Goal: Information Seeking & Learning: Learn about a topic

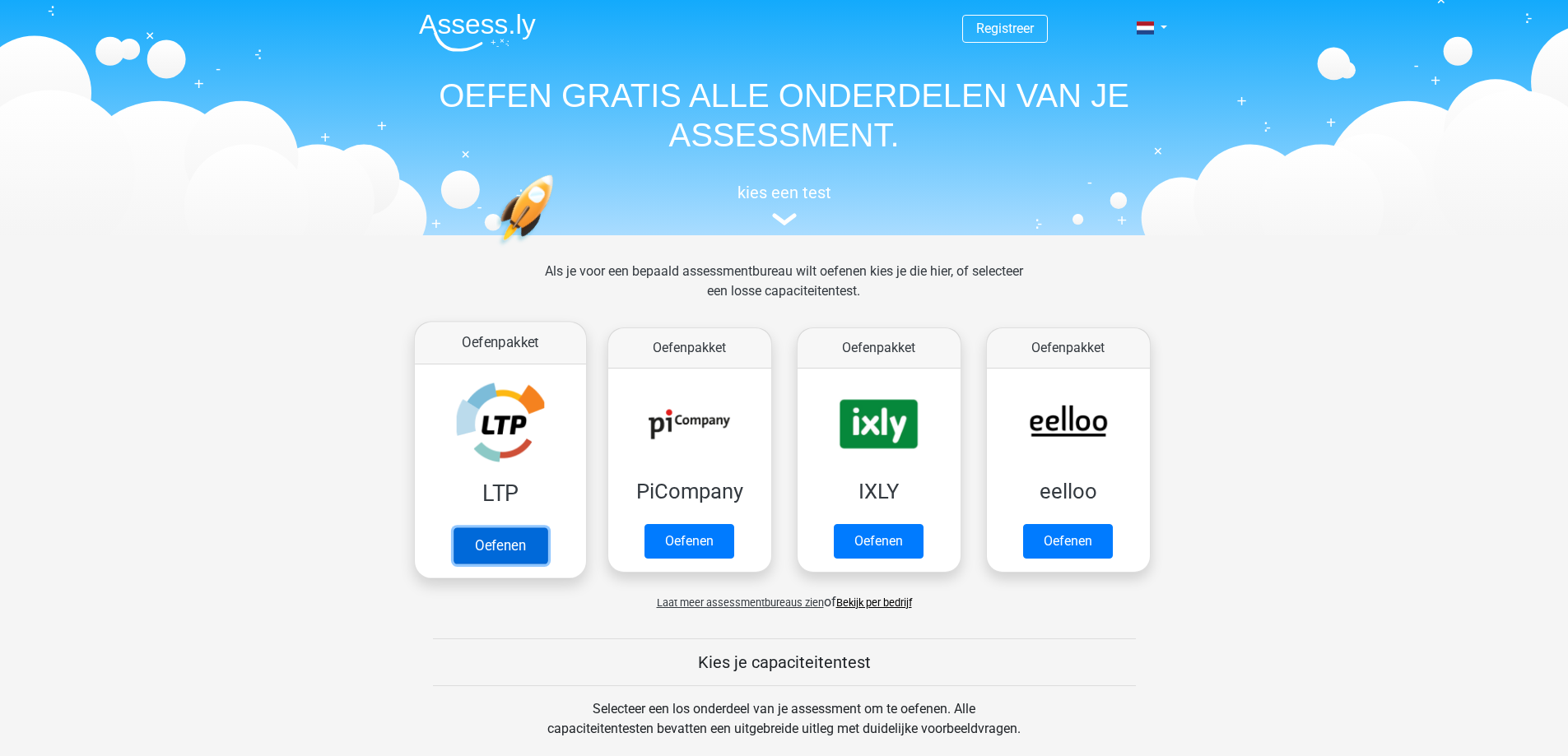
click at [526, 550] on link "Oefenen" at bounding box center [499, 545] width 94 height 36
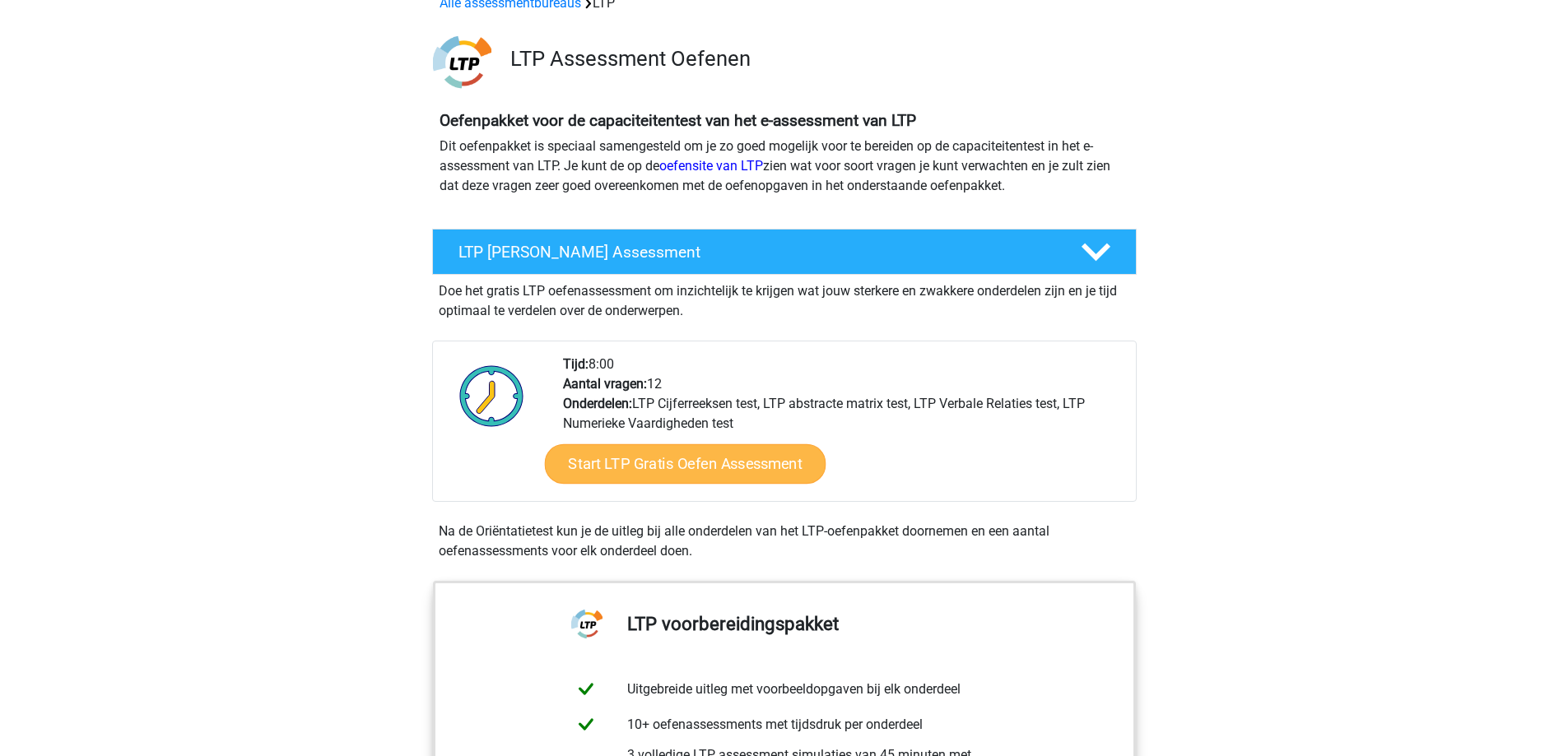
scroll to position [164, 0]
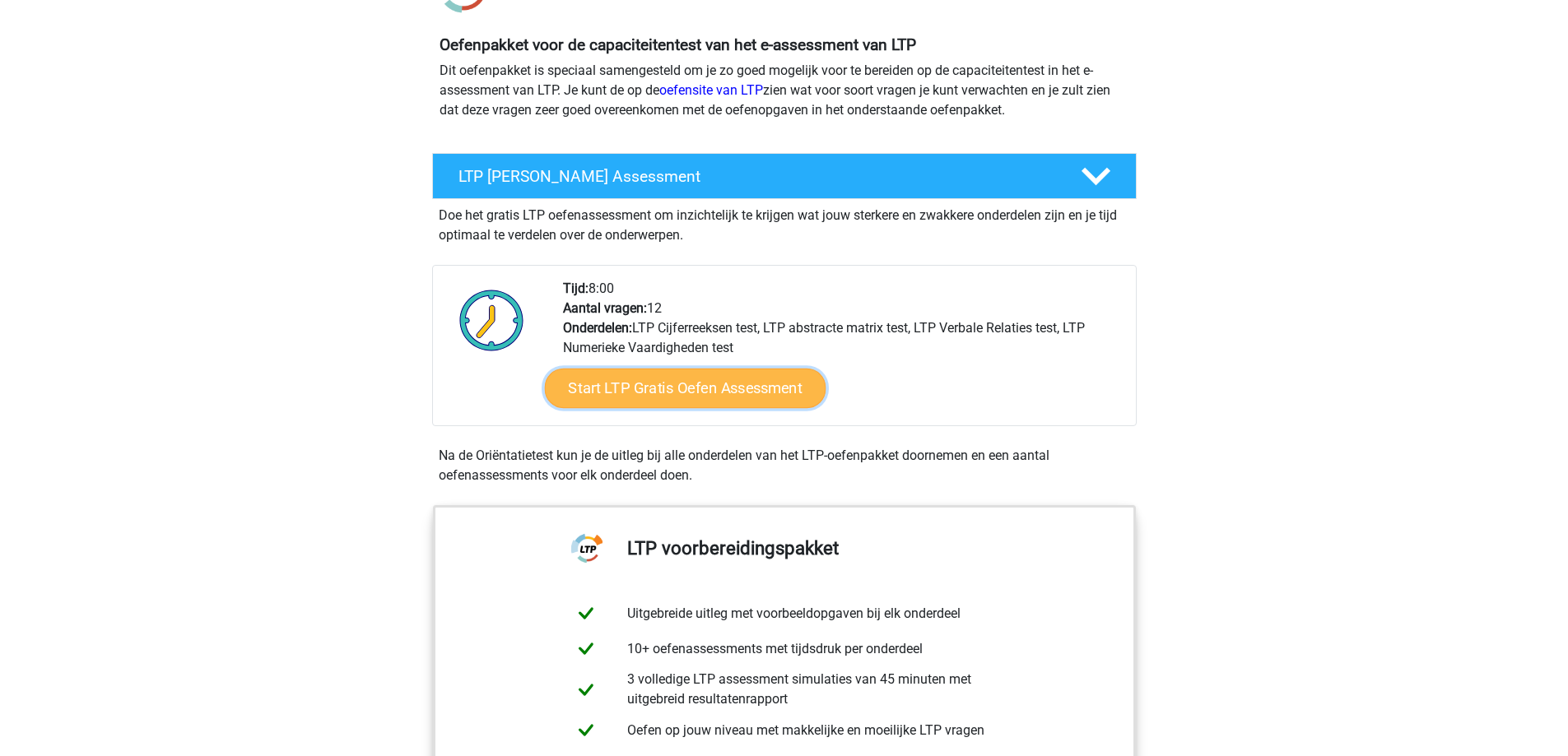
click at [730, 387] on link "Start LTP Gratis Oefen Assessment" at bounding box center [685, 388] width 282 height 39
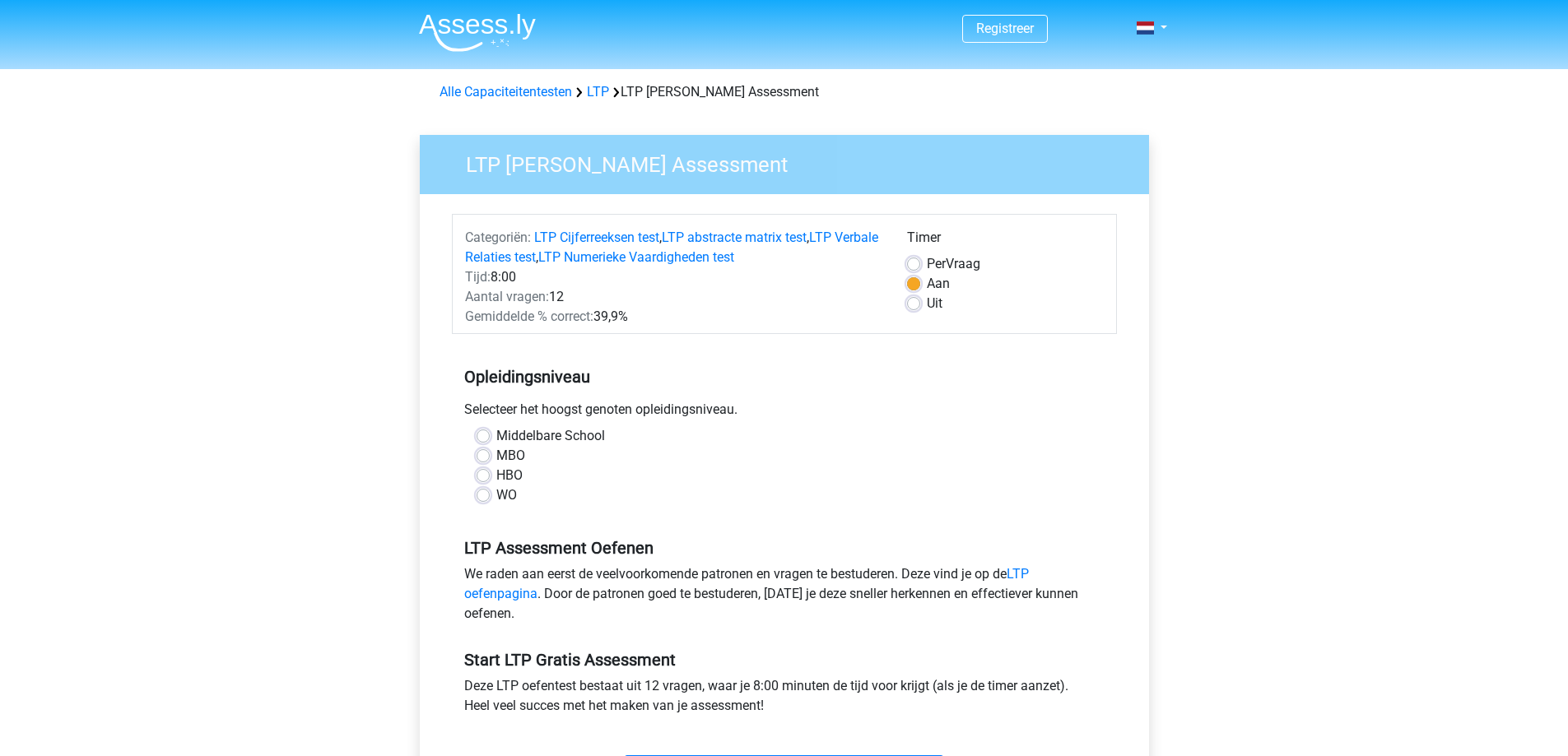
click at [507, 473] on label "HBO" at bounding box center [510, 475] width 26 height 20
click at [489, 473] on input "HBO" at bounding box center [482, 473] width 13 height 17
radio input "true"
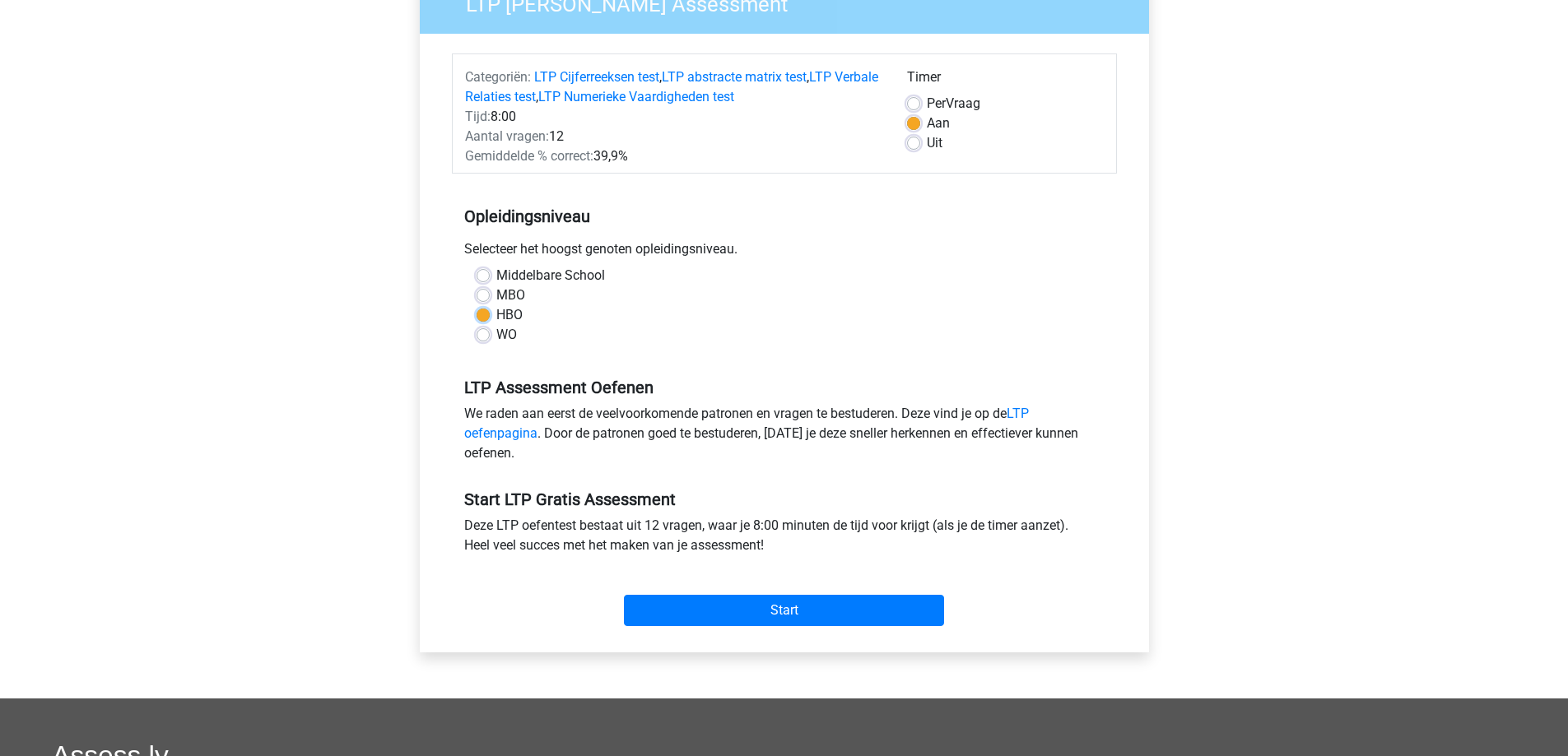
scroll to position [164, 0]
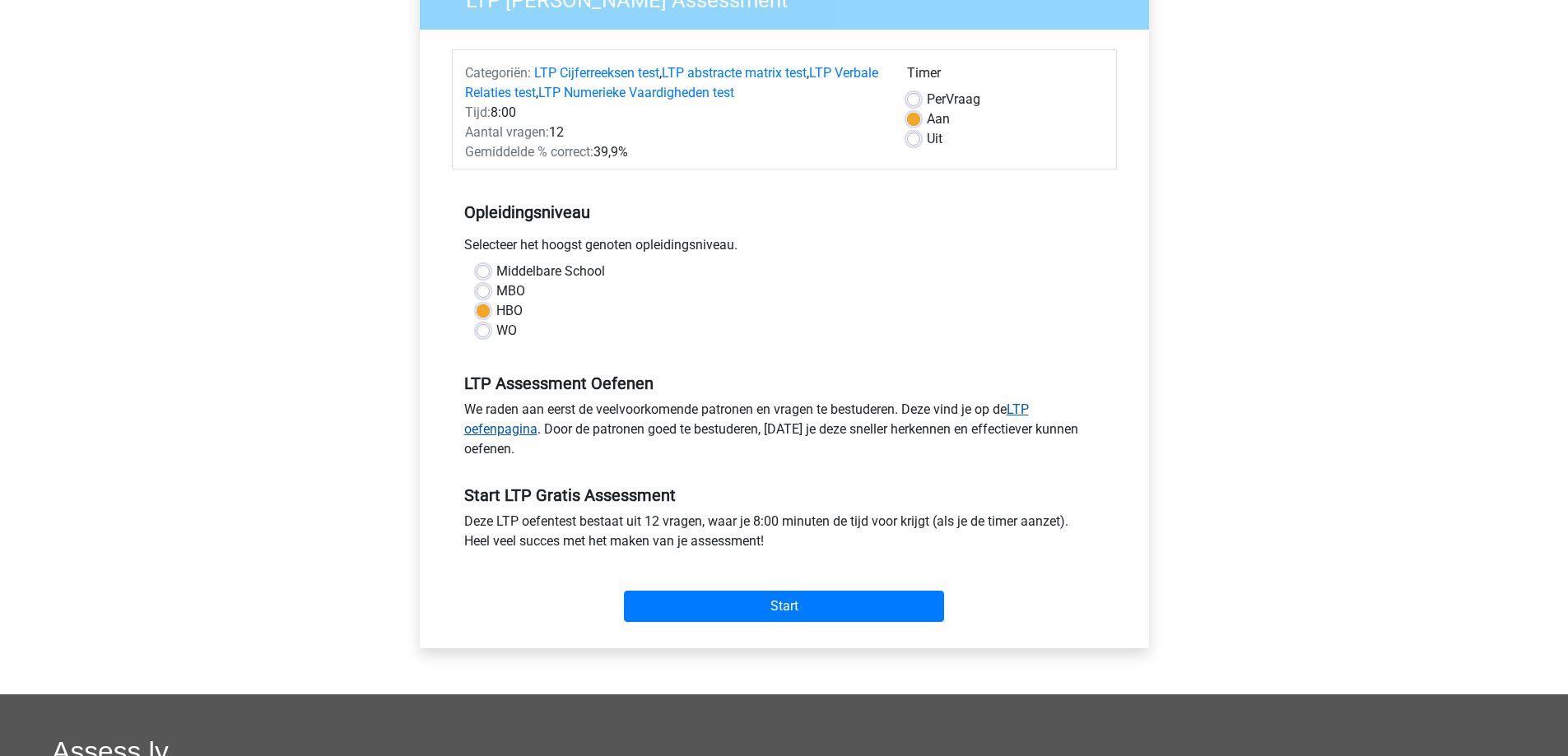
click at [499, 432] on link "LTP oefenpagina" at bounding box center [746, 419] width 565 height 35
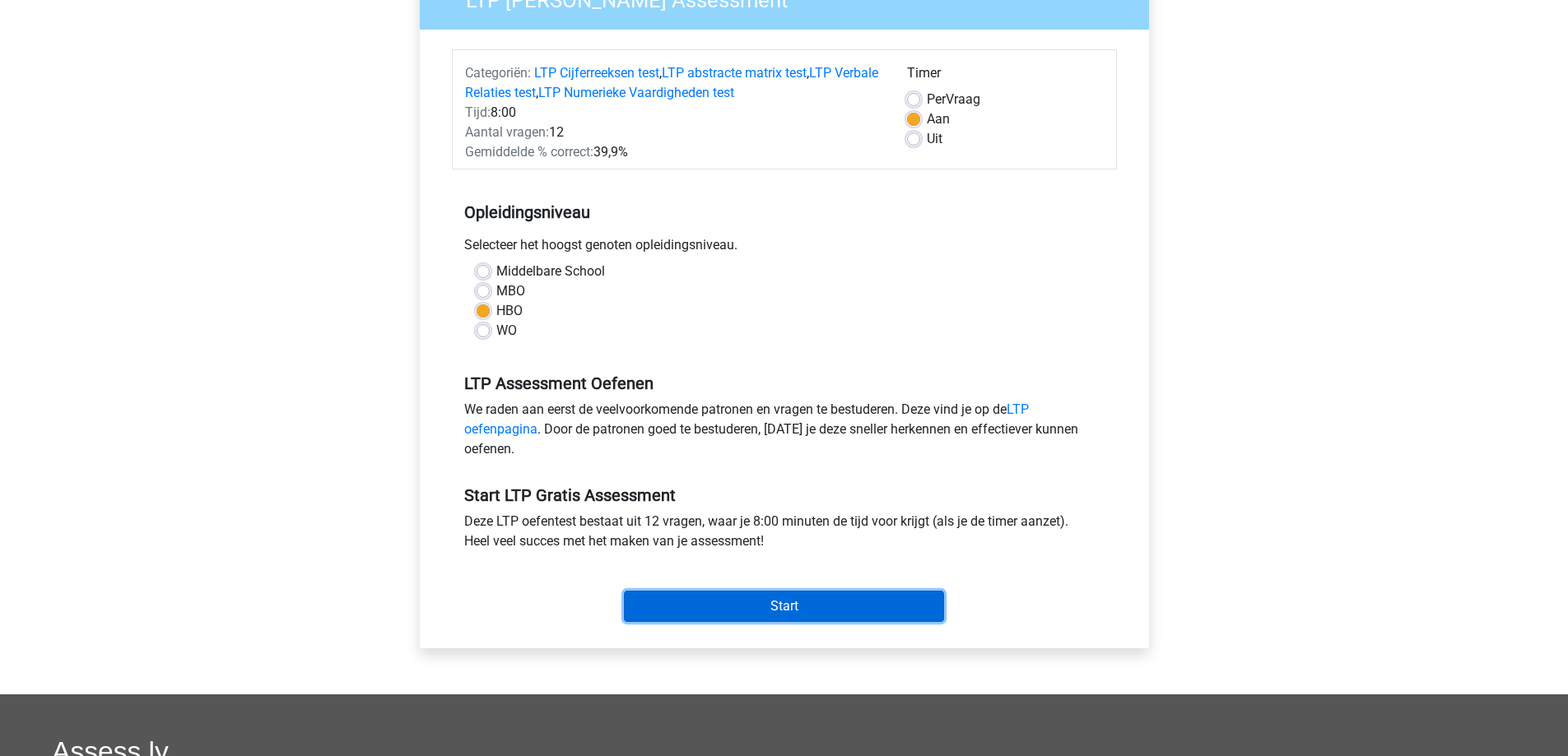
click at [773, 611] on input "Start" at bounding box center [784, 606] width 320 height 32
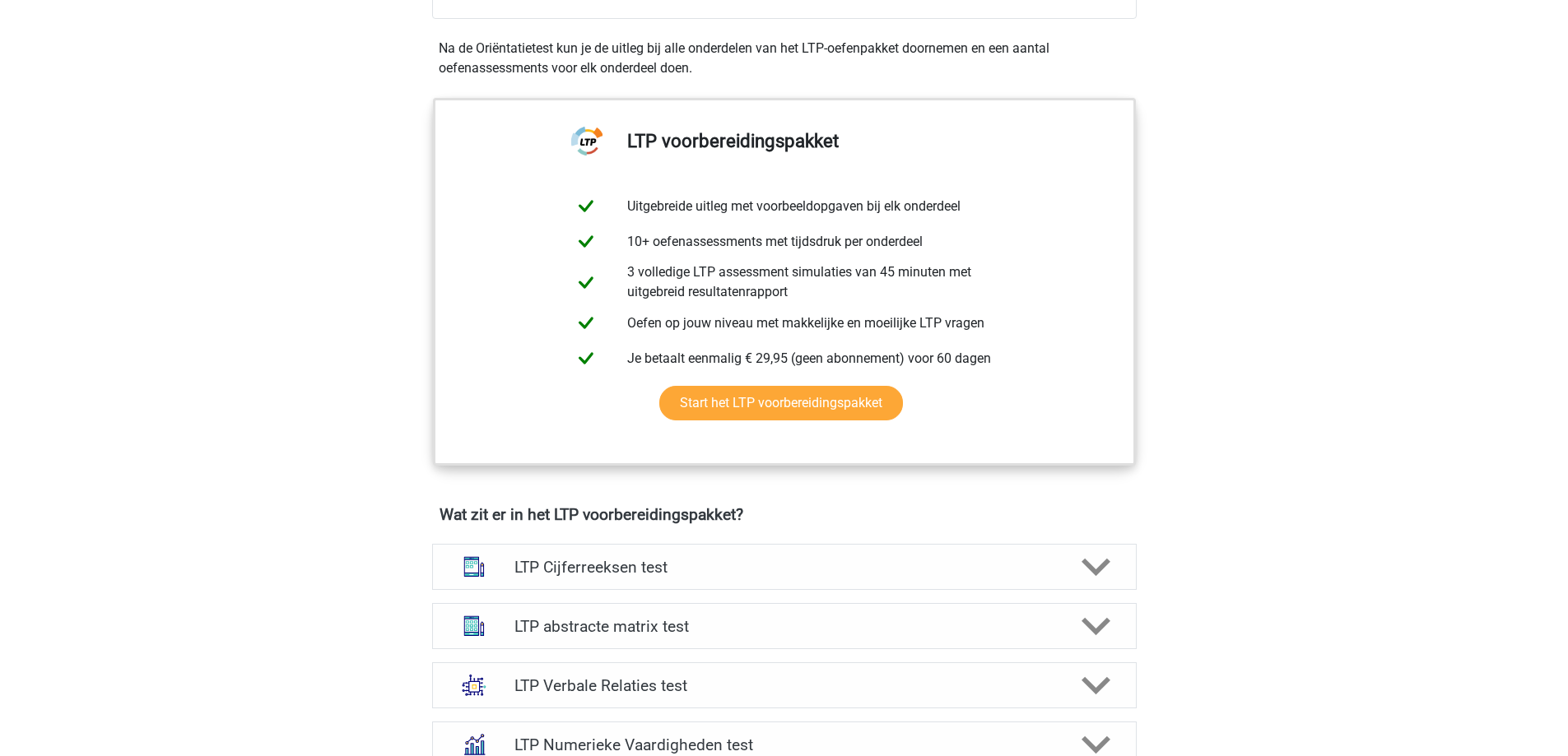
scroll to position [576, 0]
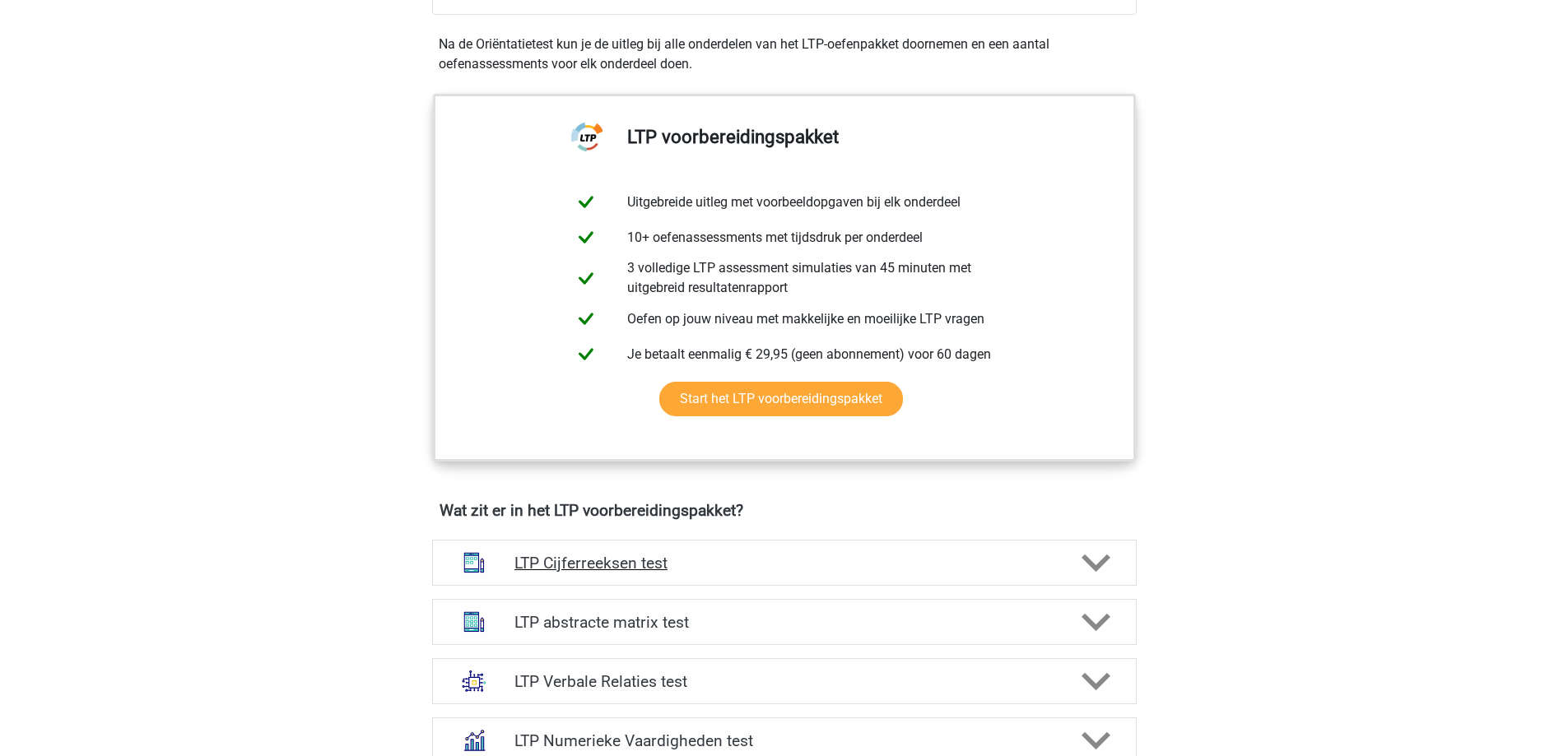
click at [680, 570] on h4 "LTP Cijferreeksen test" at bounding box center [784, 564] width 539 height 19
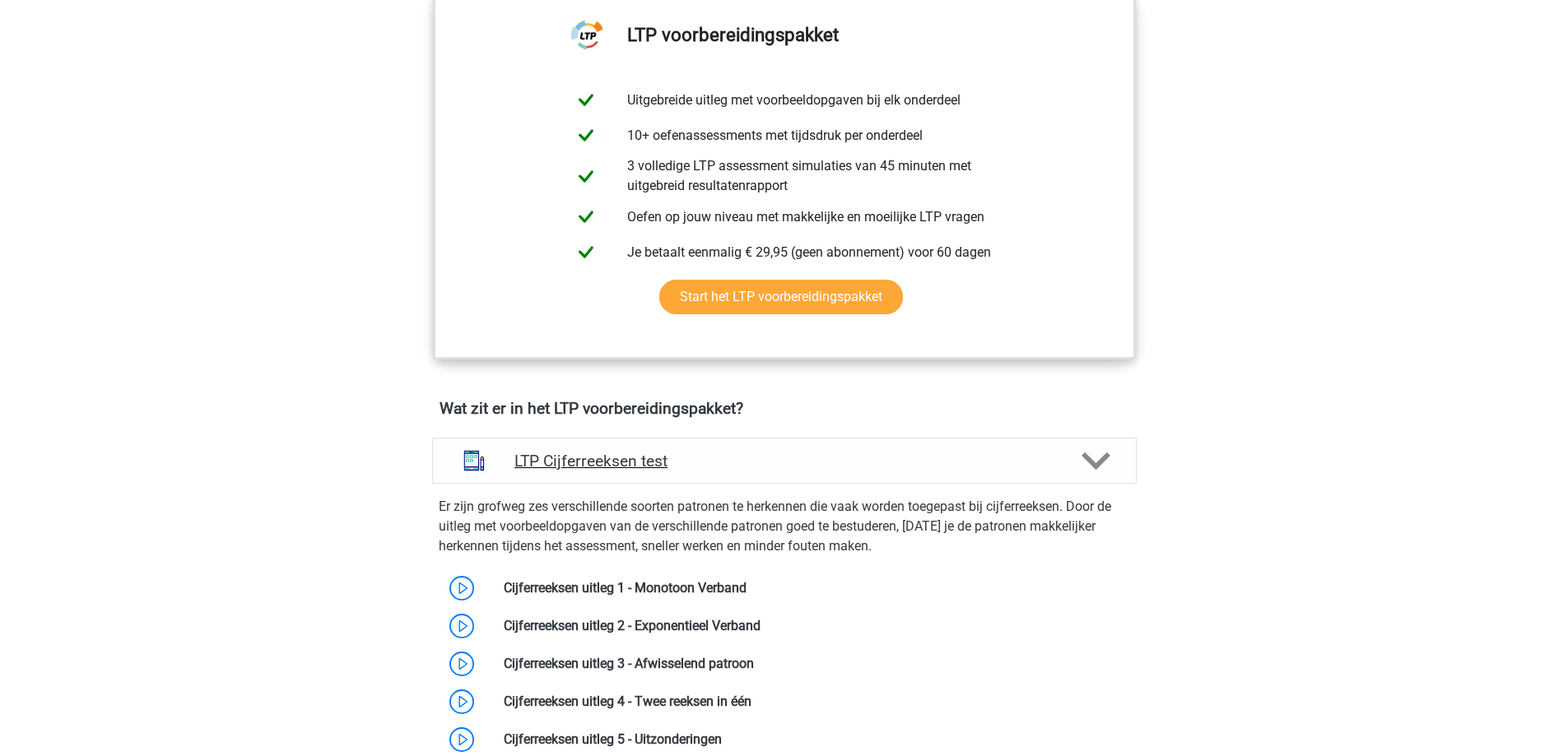
scroll to position [740, 0]
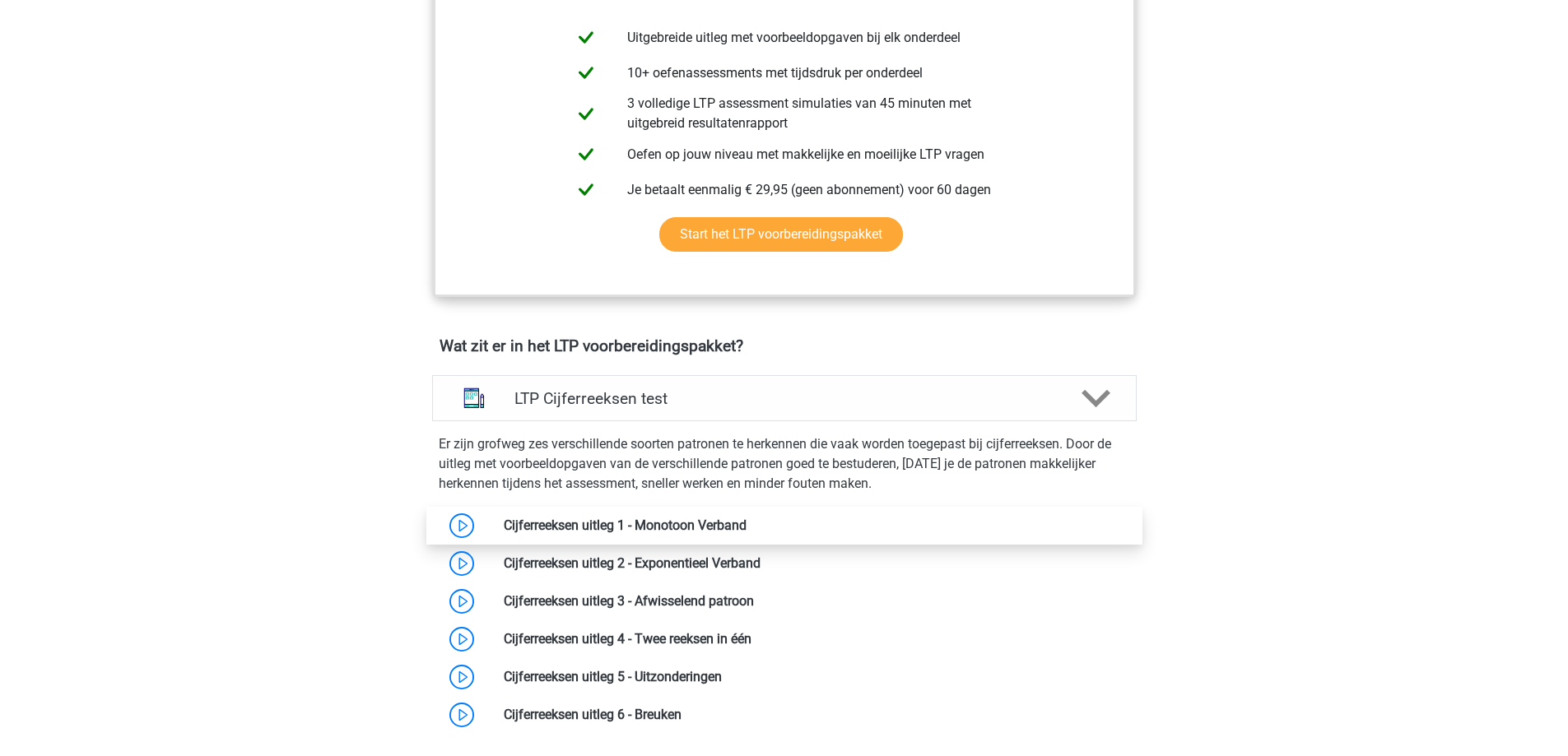
click at [747, 517] on link at bounding box center [747, 525] width 0 height 16
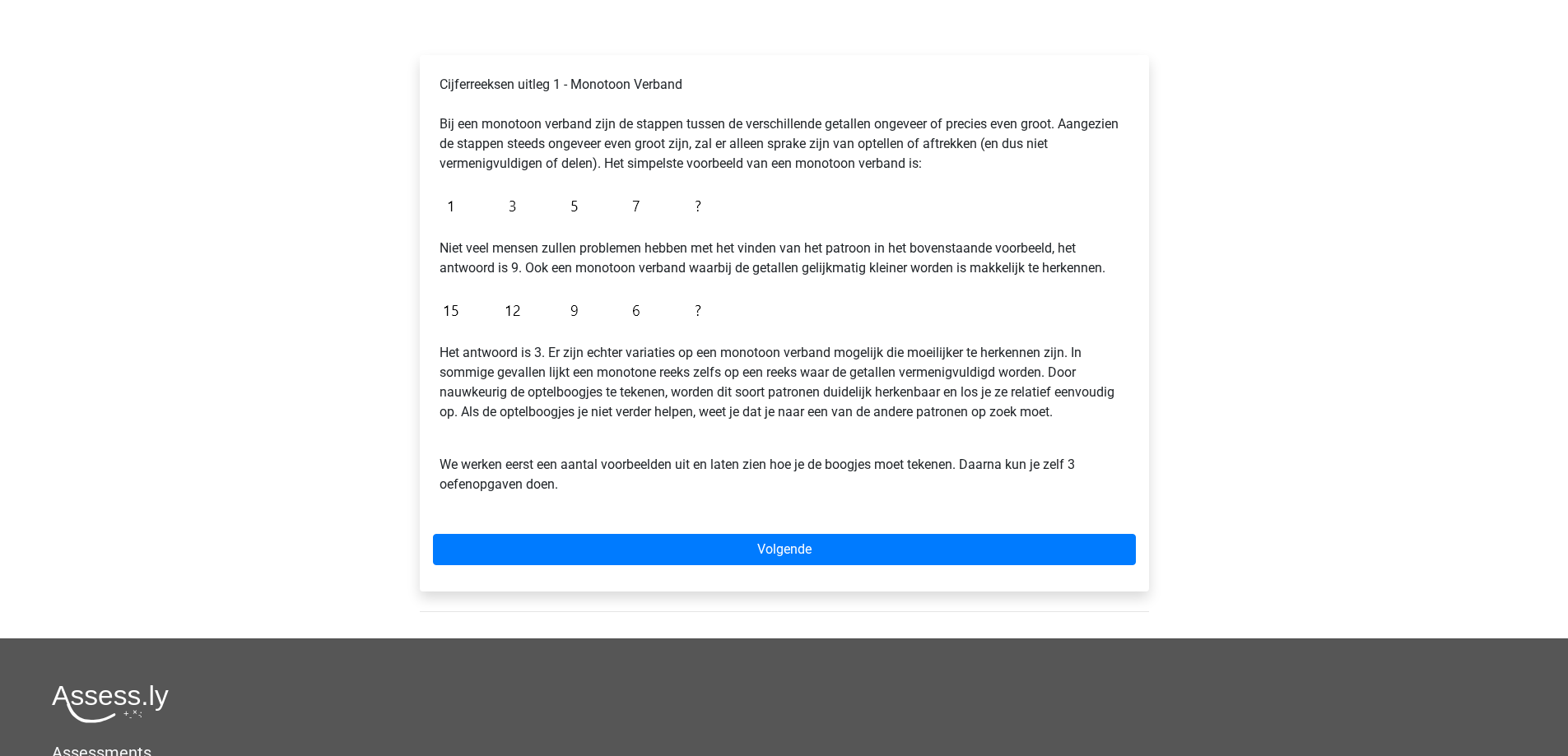
scroll to position [247, 0]
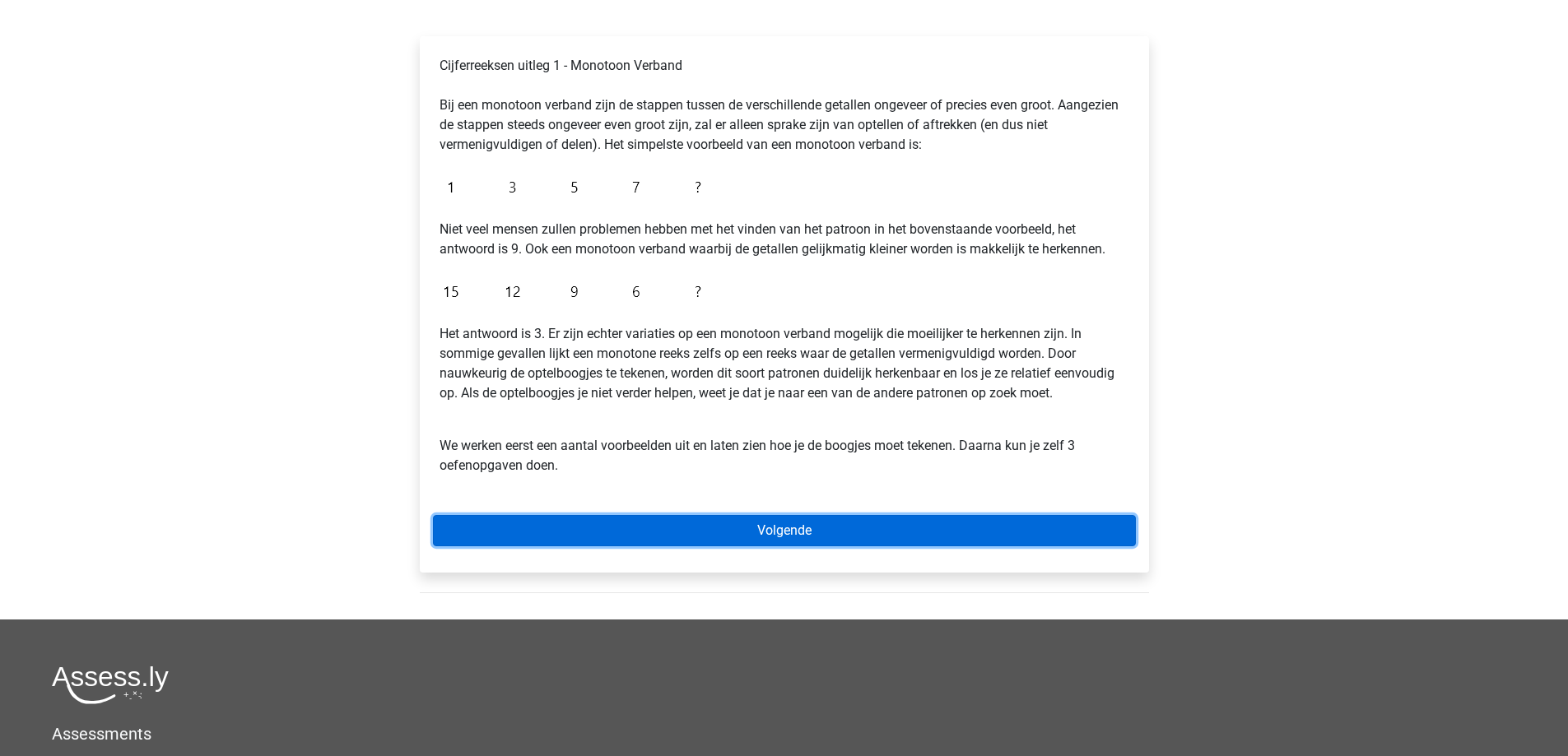
click at [721, 534] on link "Volgende" at bounding box center [784, 531] width 703 height 32
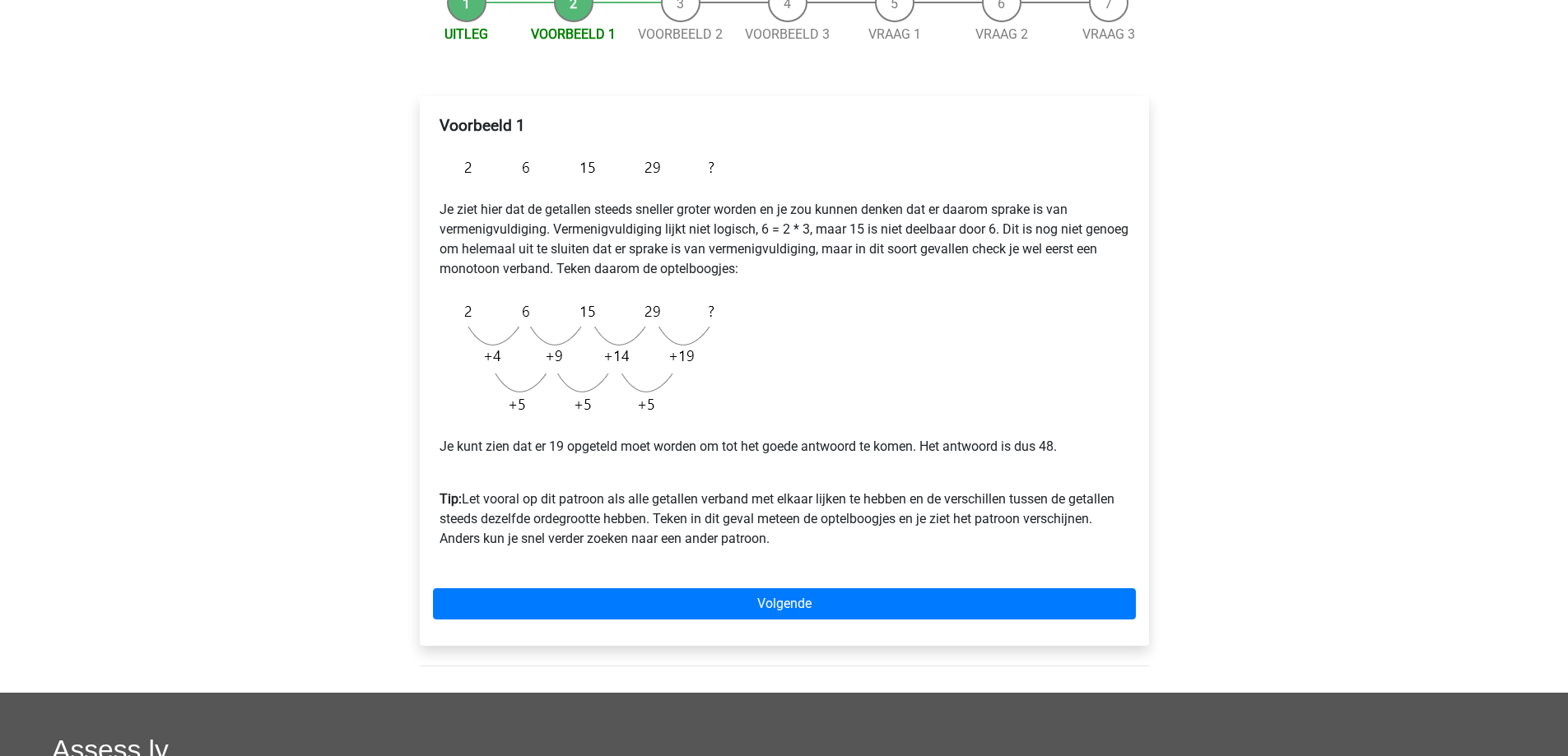
scroll to position [247, 0]
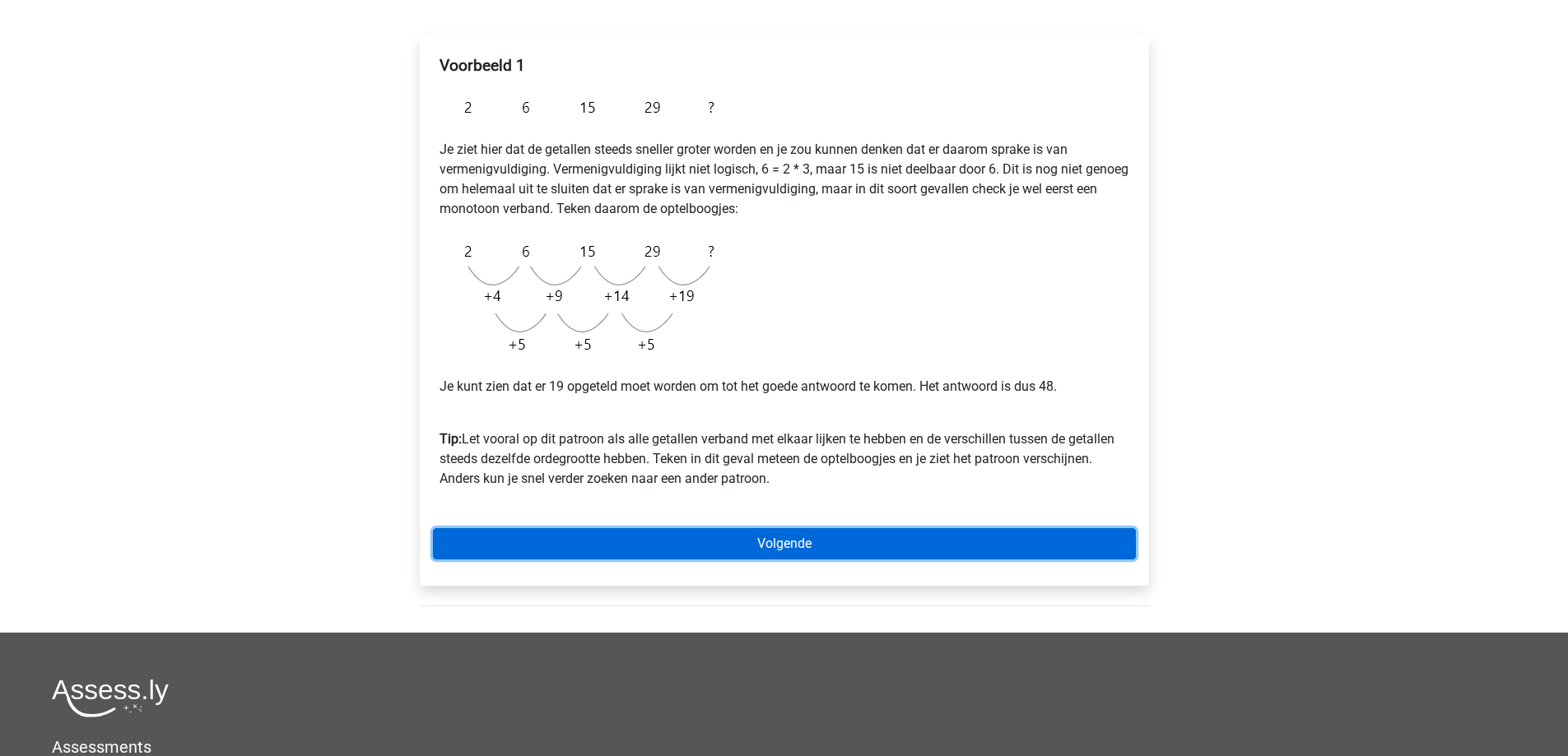
click at [695, 549] on link "Volgende" at bounding box center [784, 544] width 703 height 32
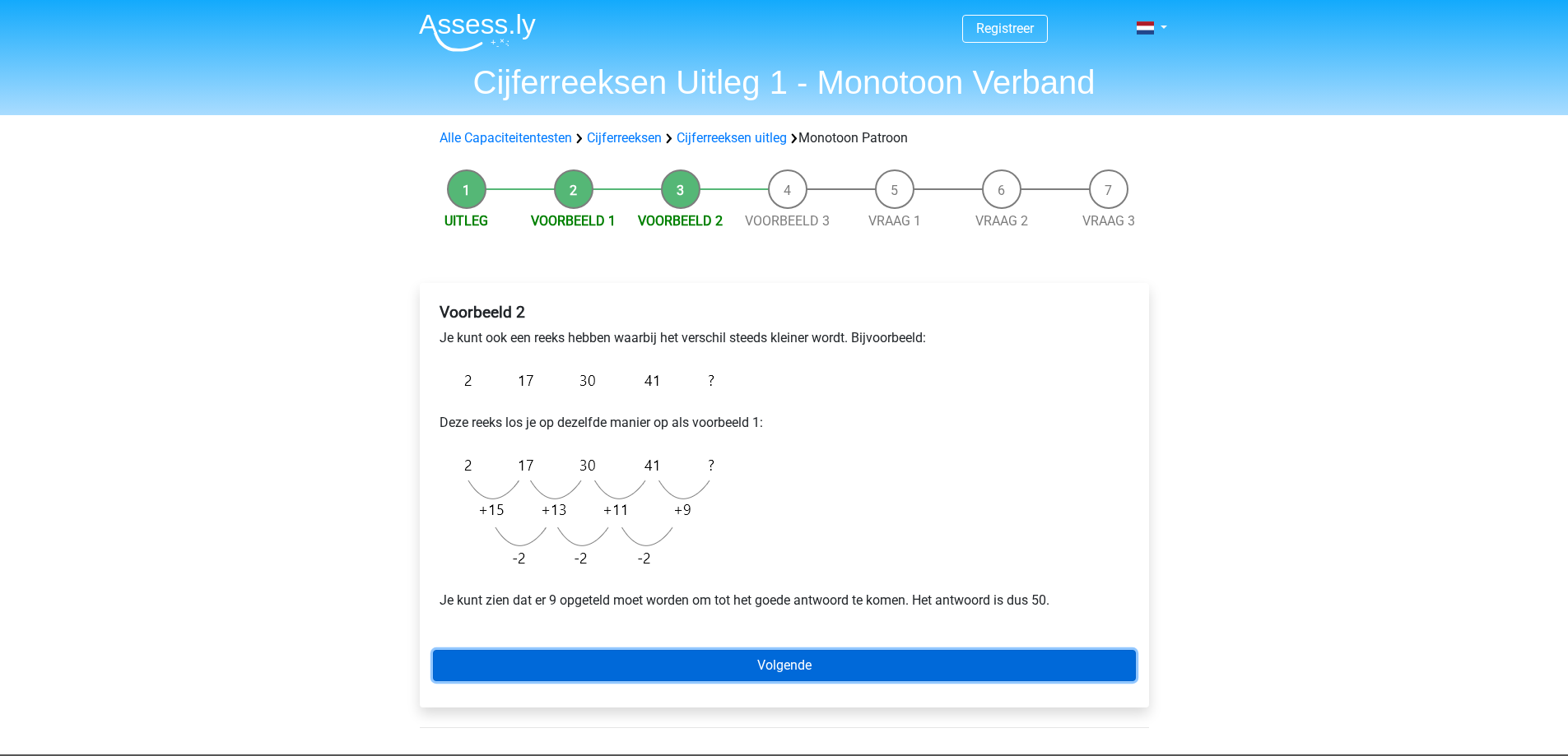
click at [912, 662] on link "Volgende" at bounding box center [784, 666] width 703 height 32
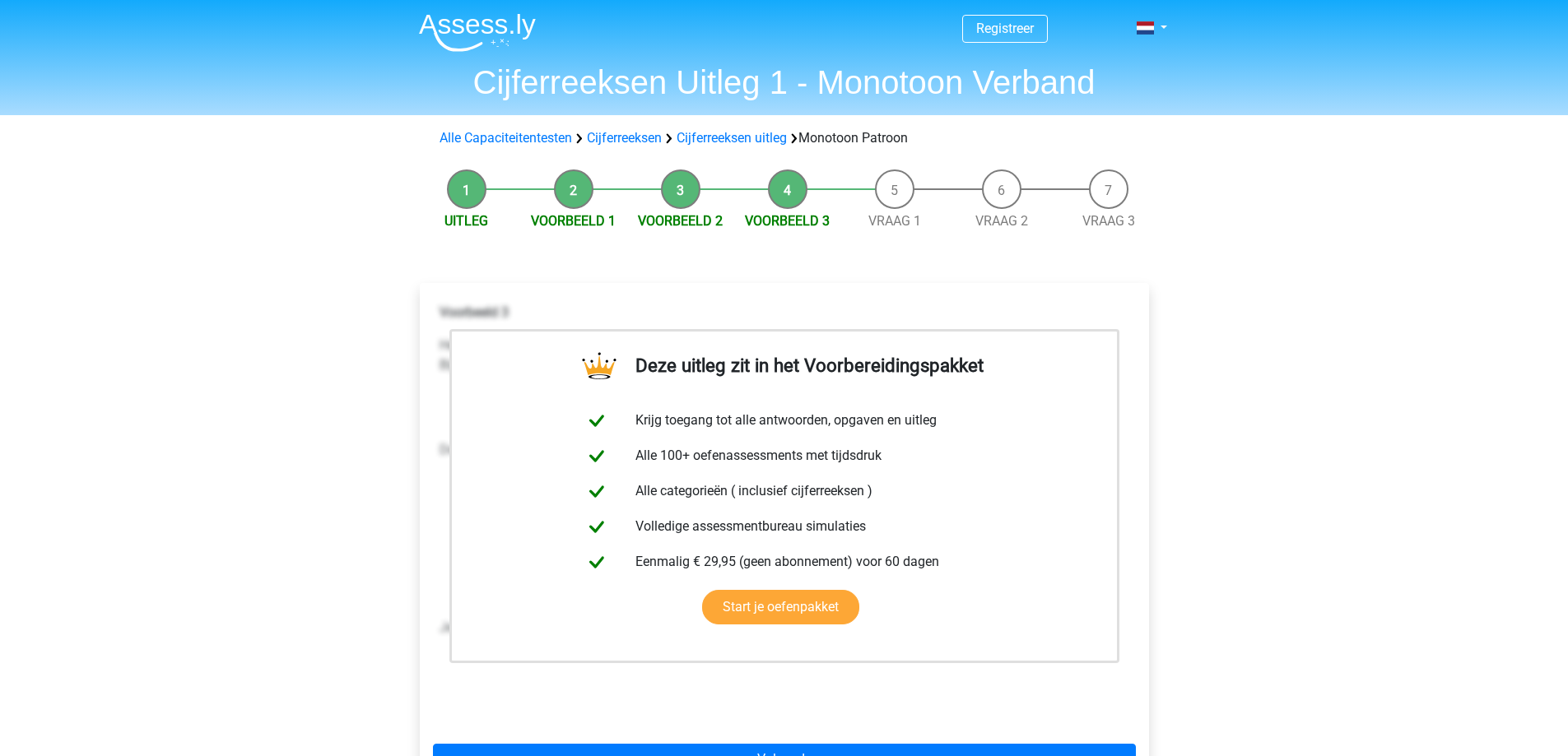
click at [995, 258] on div "Deze uitleg zit in het Voorbereidingspakket Krijg toegang tot alle antwoorden, …" at bounding box center [784, 549] width 756 height 598
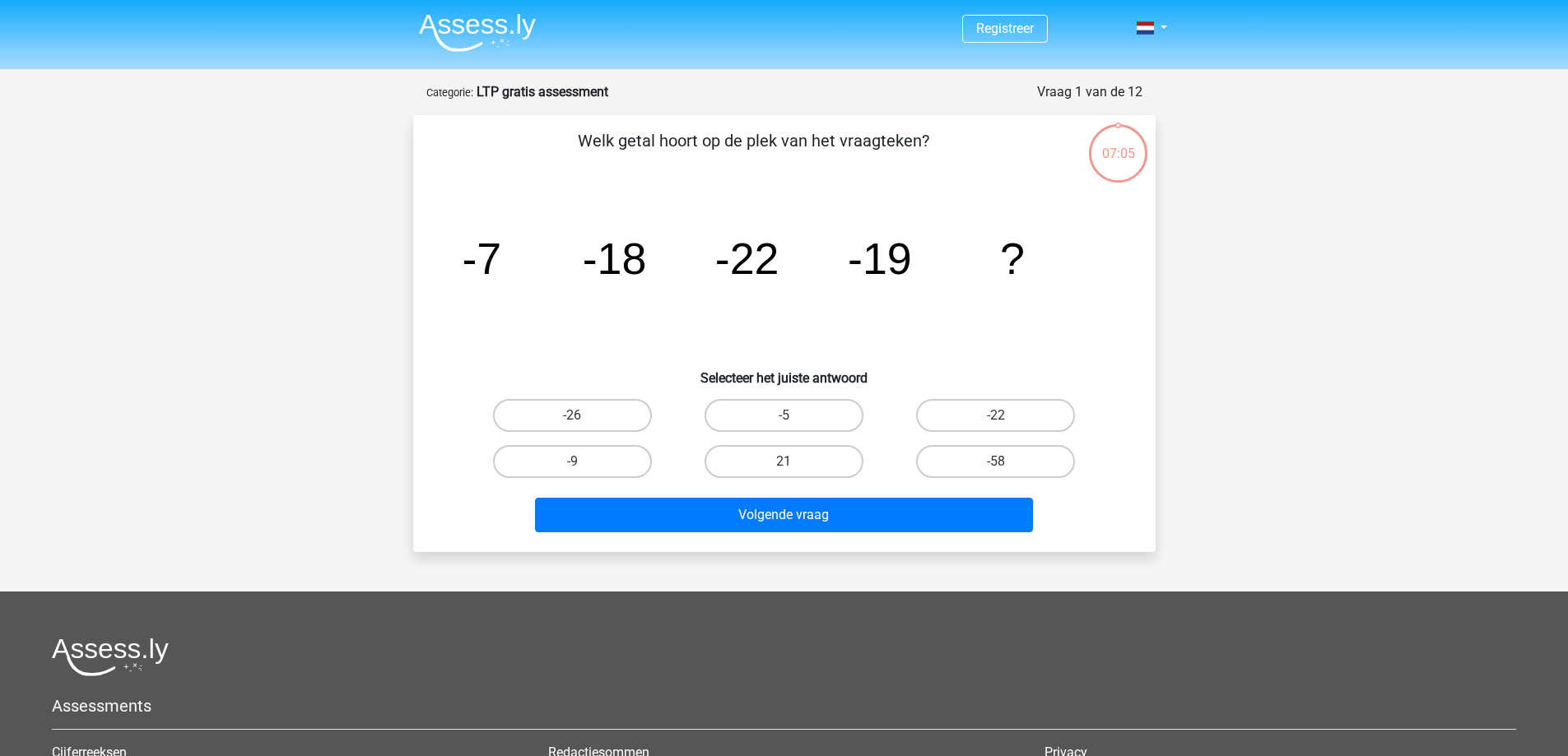
drag, startPoint x: 1023, startPoint y: 417, endPoint x: 1010, endPoint y: 307, distance: 110.8
click at [1010, 307] on div "Welk getal hoort op de plek van het vraagteken? image/svg+xml -7 -18 -22 -19 ? …" at bounding box center [784, 333] width 729 height 410
click at [602, 419] on label "-26" at bounding box center [572, 416] width 158 height 33
click at [583, 419] on input "-26" at bounding box center [577, 421] width 11 height 10
radio input "true"
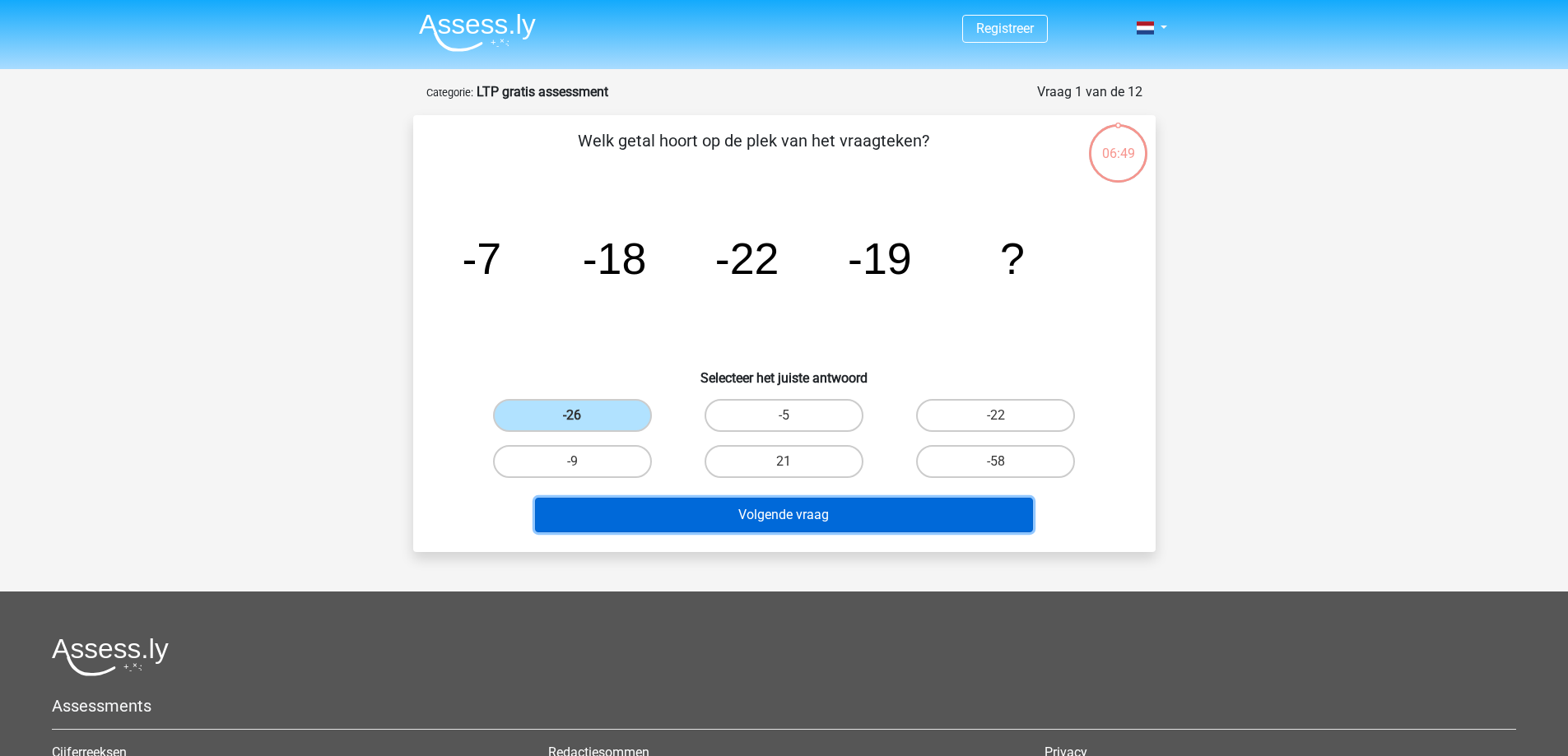
click at [741, 522] on button "Volgende vraag" at bounding box center [784, 514] width 498 height 34
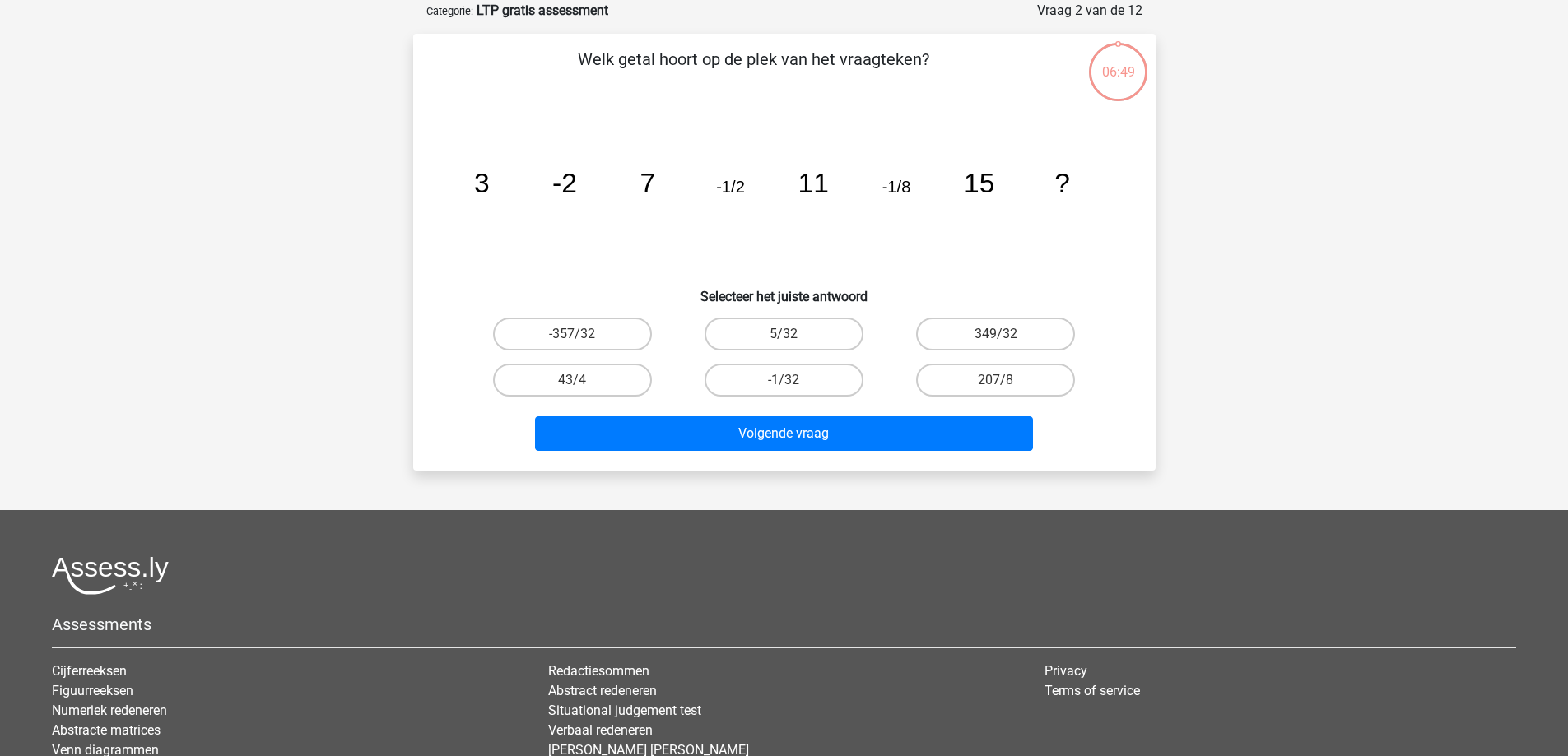
scroll to position [82, 0]
click at [776, 337] on label "5/32" at bounding box center [784, 333] width 158 height 33
click at [784, 337] on input "5/32" at bounding box center [789, 339] width 11 height 10
radio input "true"
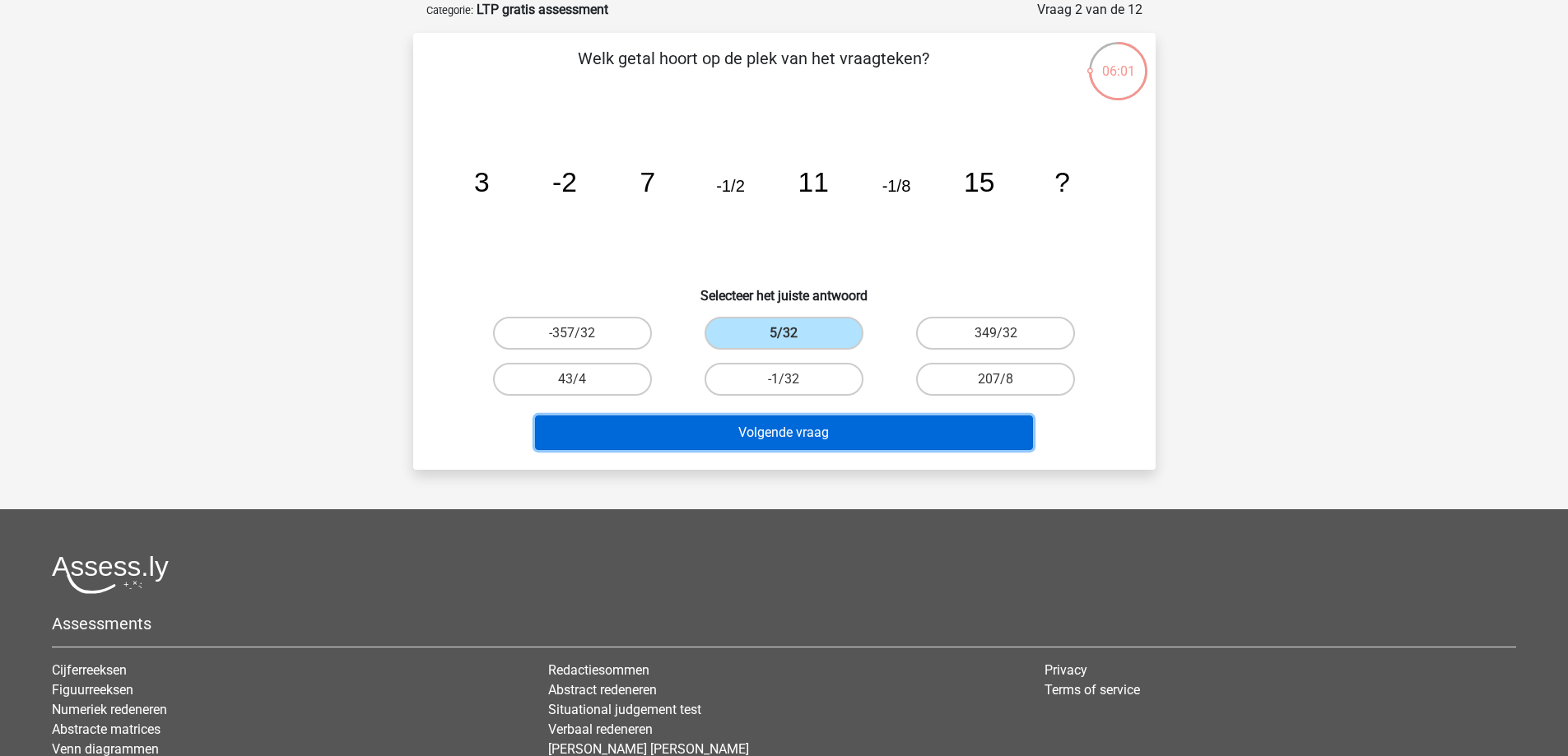
click at [777, 438] on button "Volgende vraag" at bounding box center [784, 432] width 498 height 34
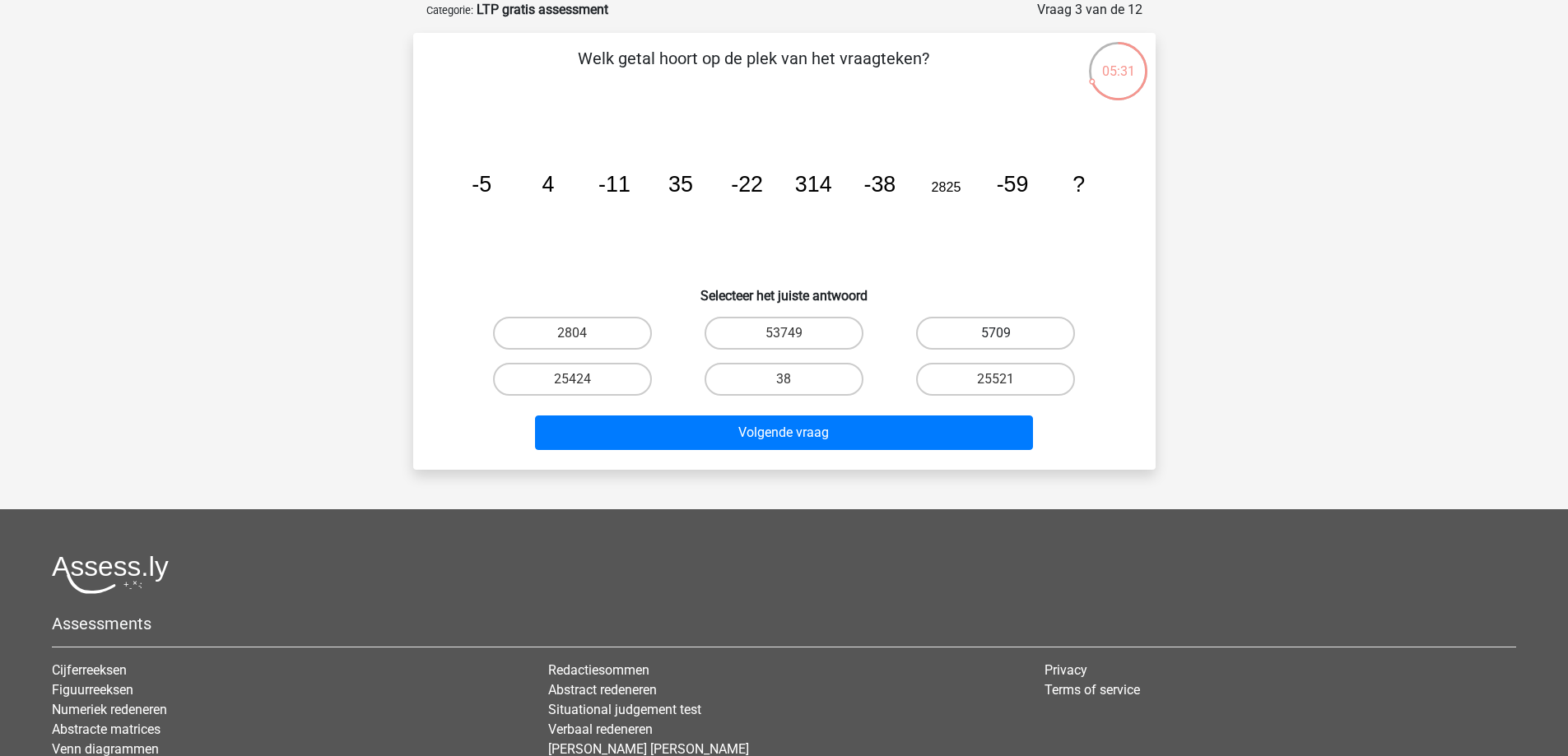
click at [1015, 337] on label "5709" at bounding box center [995, 333] width 158 height 33
click at [1007, 337] on input "5709" at bounding box center [1002, 339] width 11 height 10
radio input "true"
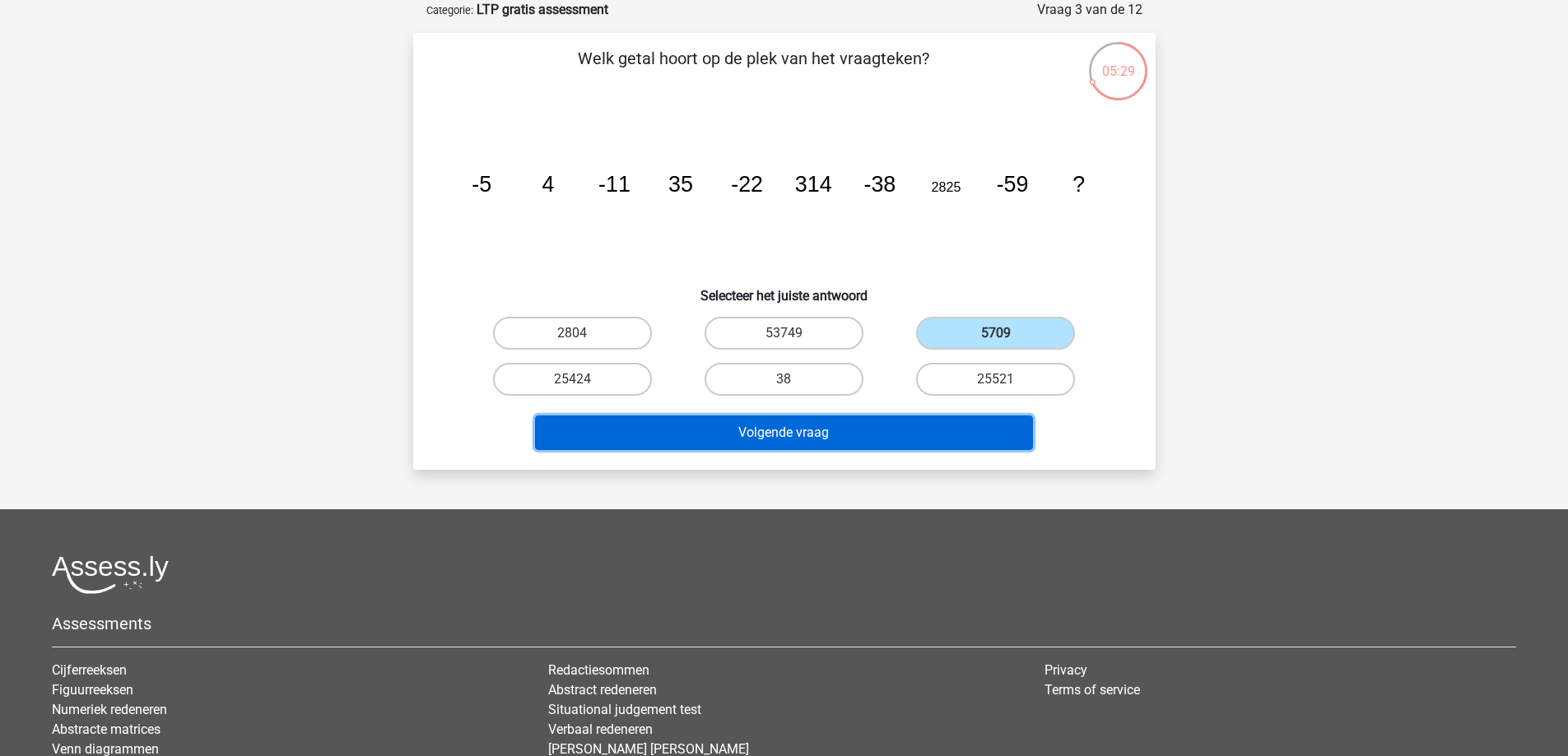
click at [893, 422] on button "Volgende vraag" at bounding box center [784, 432] width 498 height 34
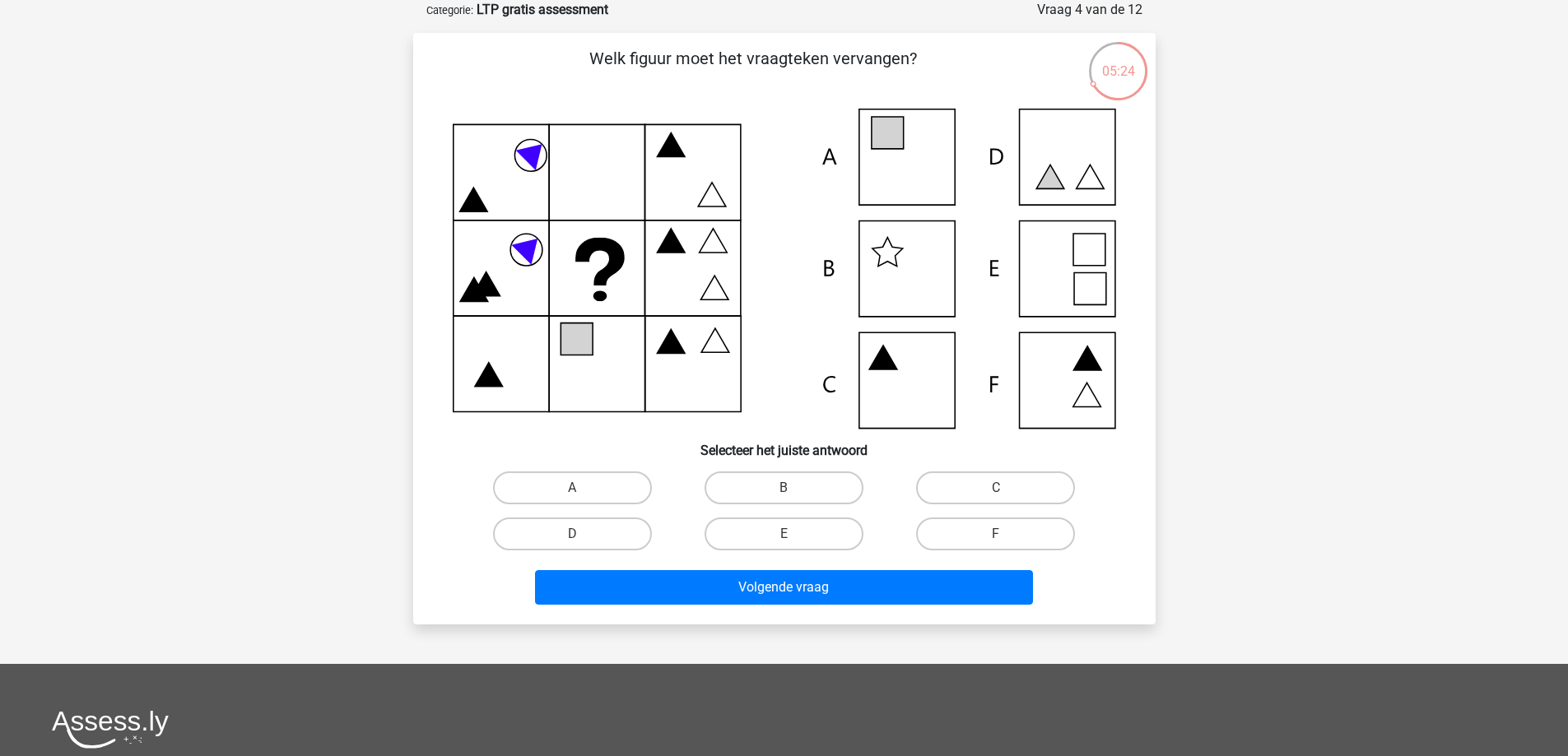
click at [1110, 66] on div "05:24" at bounding box center [1118, 60] width 62 height 41
click at [1057, 256] on icon at bounding box center [784, 269] width 664 height 320
click at [1065, 261] on icon at bounding box center [784, 269] width 664 height 320
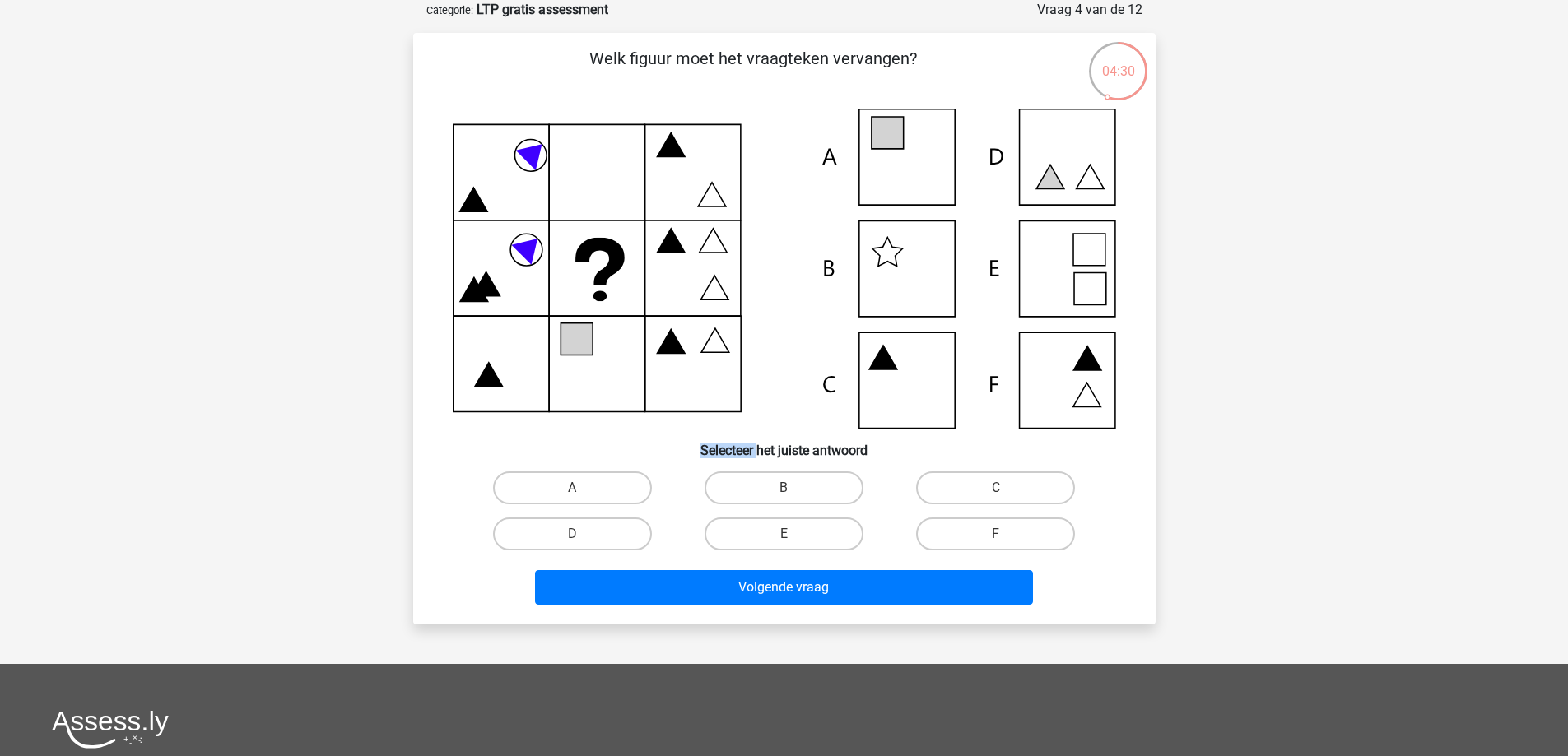
click at [1065, 261] on icon at bounding box center [784, 269] width 664 height 320
click at [770, 539] on label "E" at bounding box center [784, 534] width 158 height 33
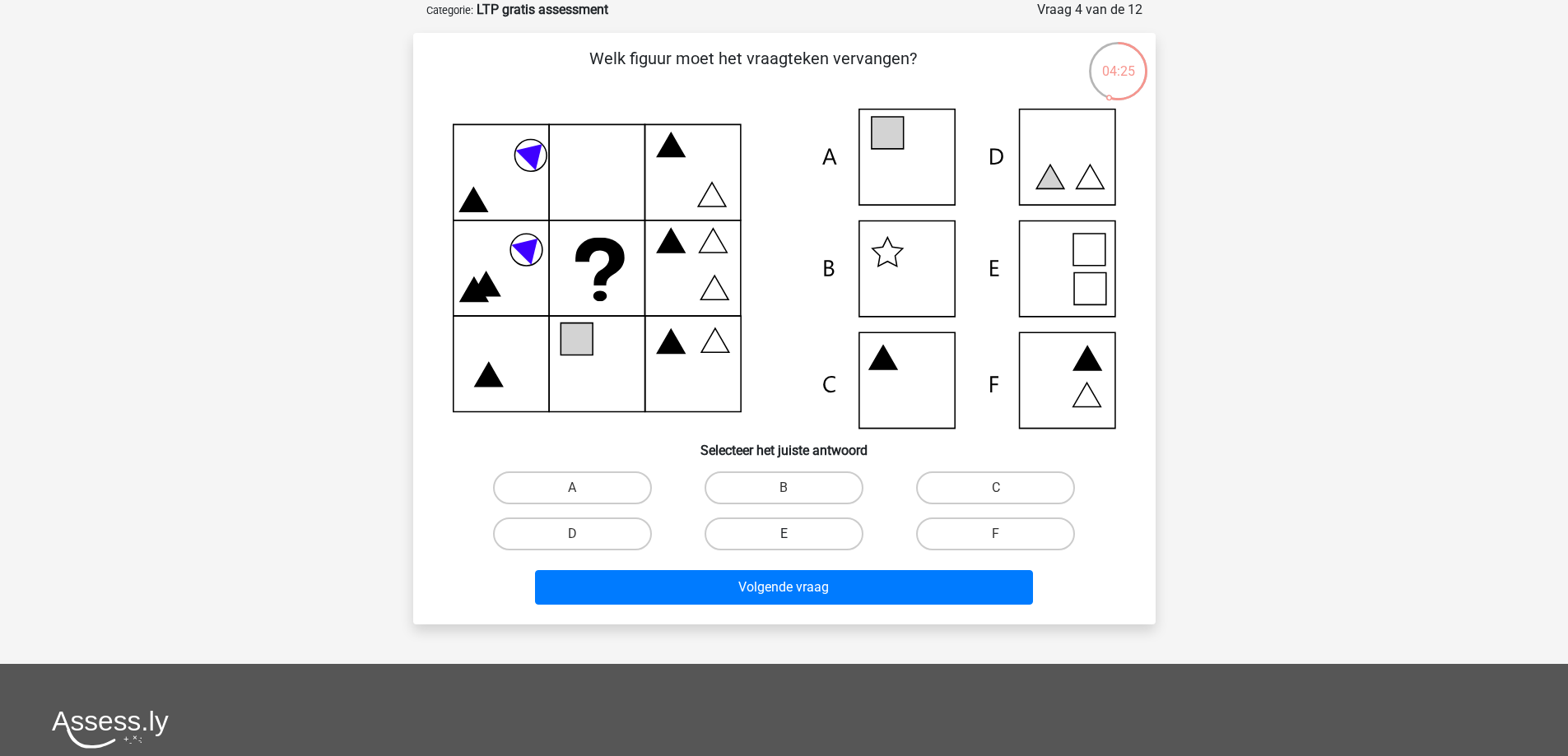
click at [784, 539] on input "E" at bounding box center [789, 539] width 11 height 10
radio input "true"
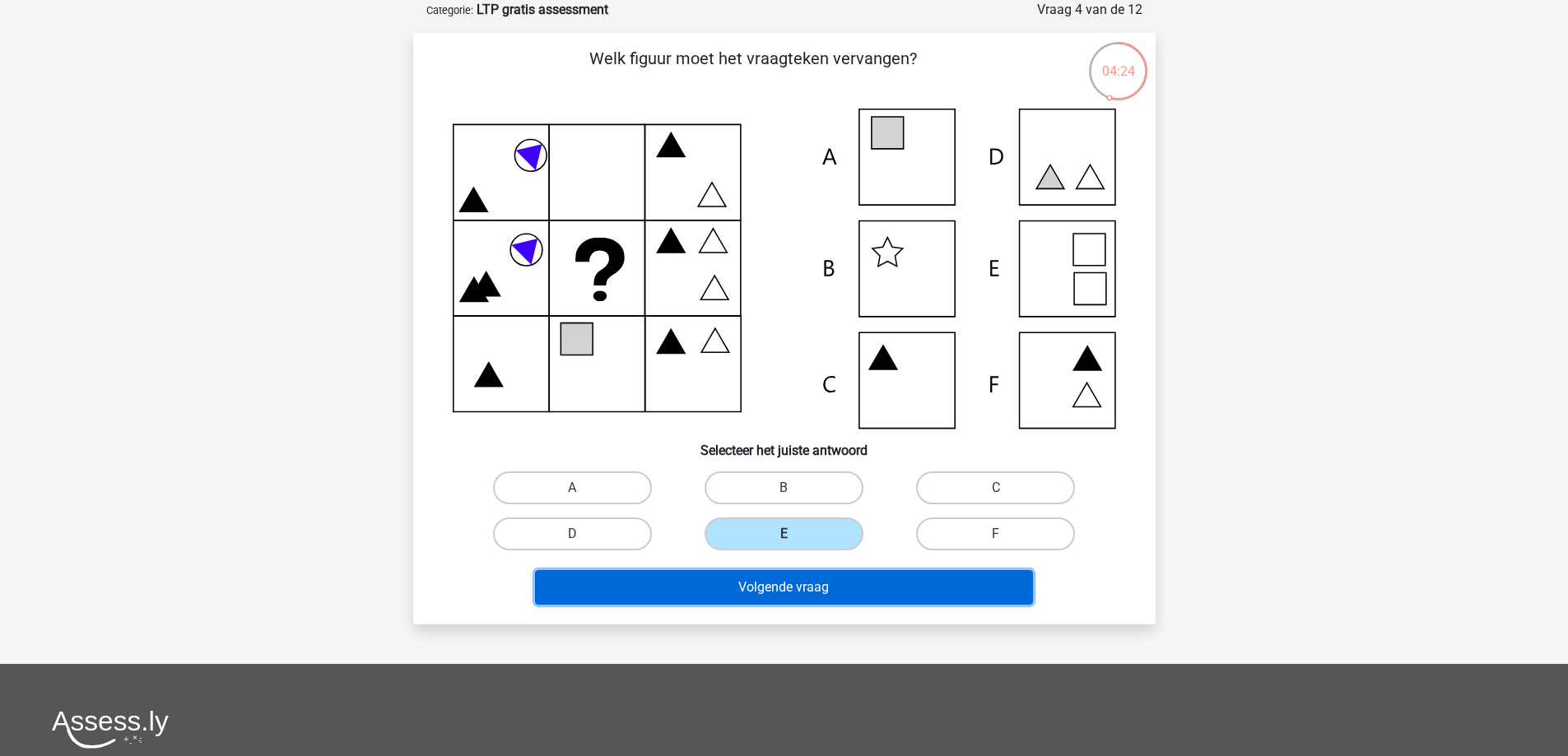
click at [789, 583] on button "Volgende vraag" at bounding box center [784, 586] width 498 height 34
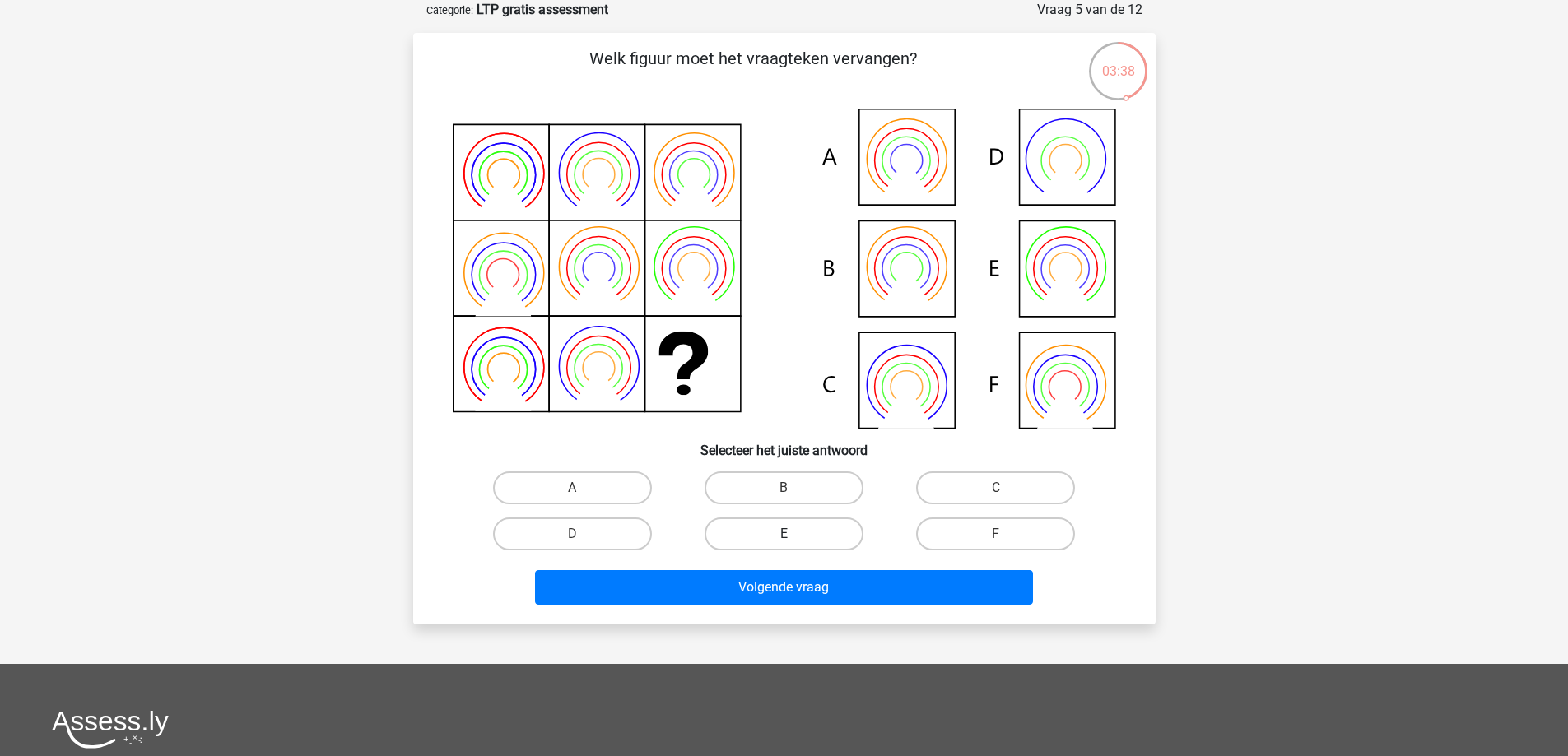
click at [821, 541] on label "E" at bounding box center [784, 534] width 158 height 33
click at [794, 541] on input "E" at bounding box center [789, 539] width 11 height 10
radio input "true"
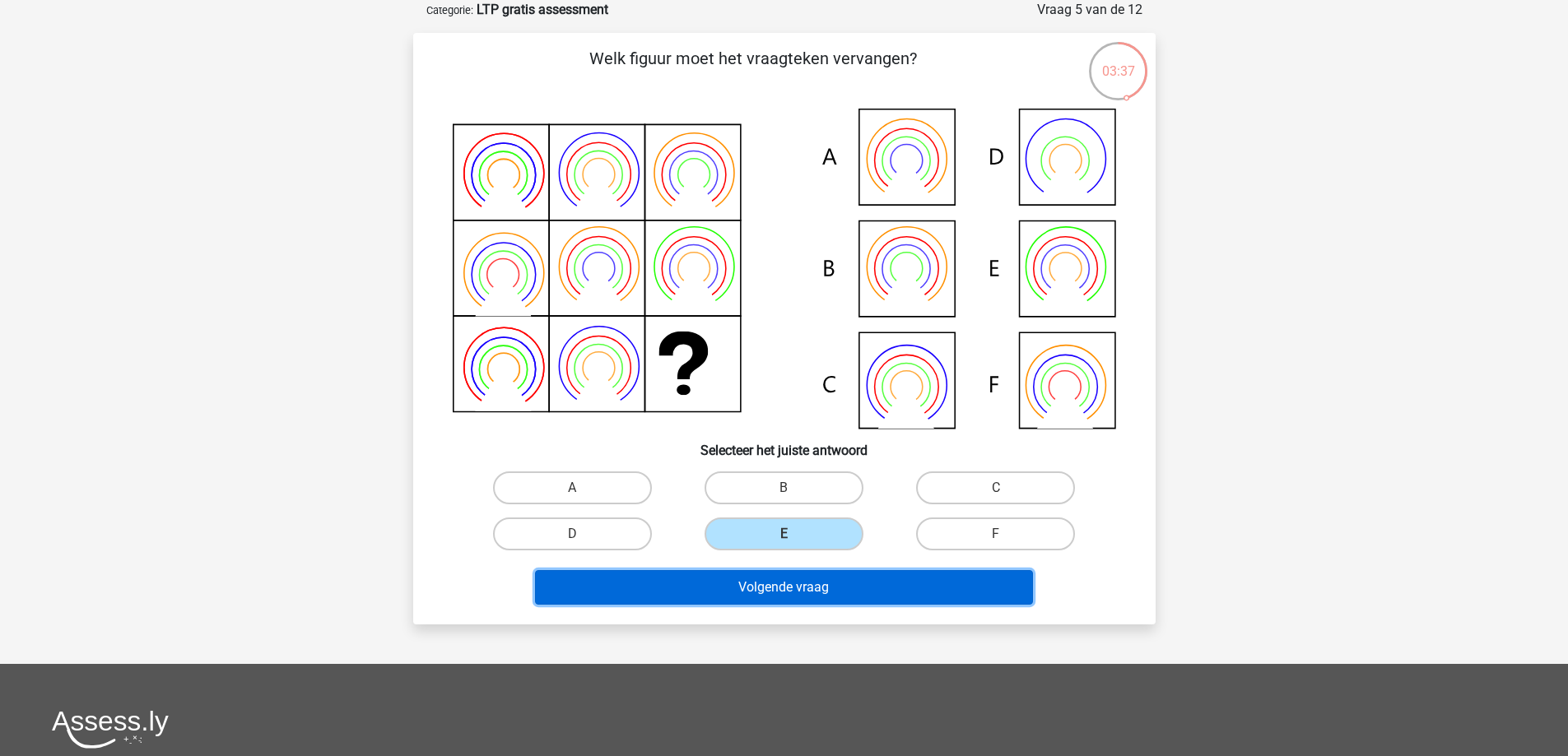
click at [825, 582] on button "Volgende vraag" at bounding box center [784, 586] width 498 height 34
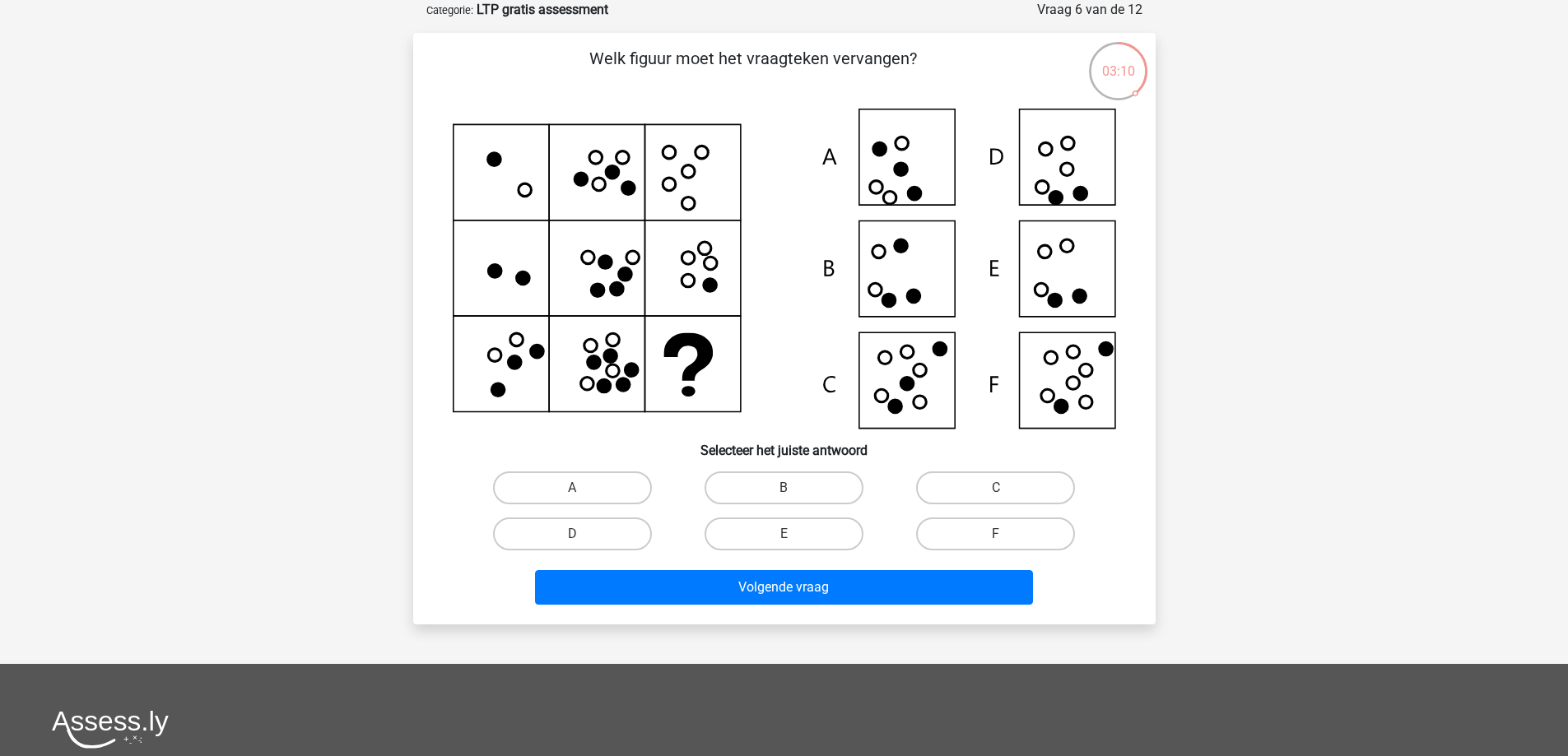
click at [945, 272] on icon at bounding box center [784, 269] width 664 height 320
click at [1083, 282] on icon at bounding box center [784, 269] width 664 height 320
click at [816, 527] on label "E" at bounding box center [784, 534] width 158 height 33
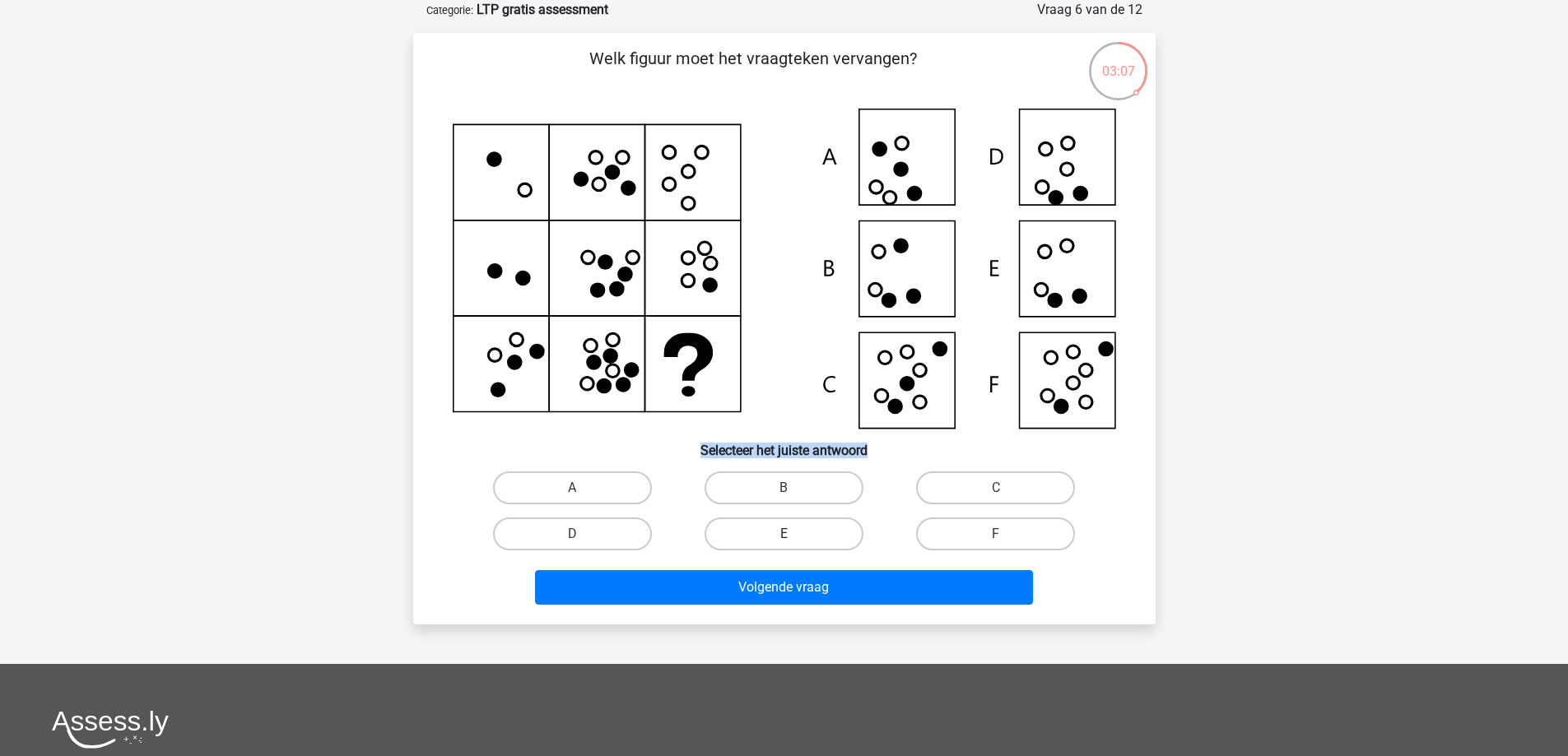
click at [794, 534] on input "E" at bounding box center [789, 539] width 11 height 10
radio input "true"
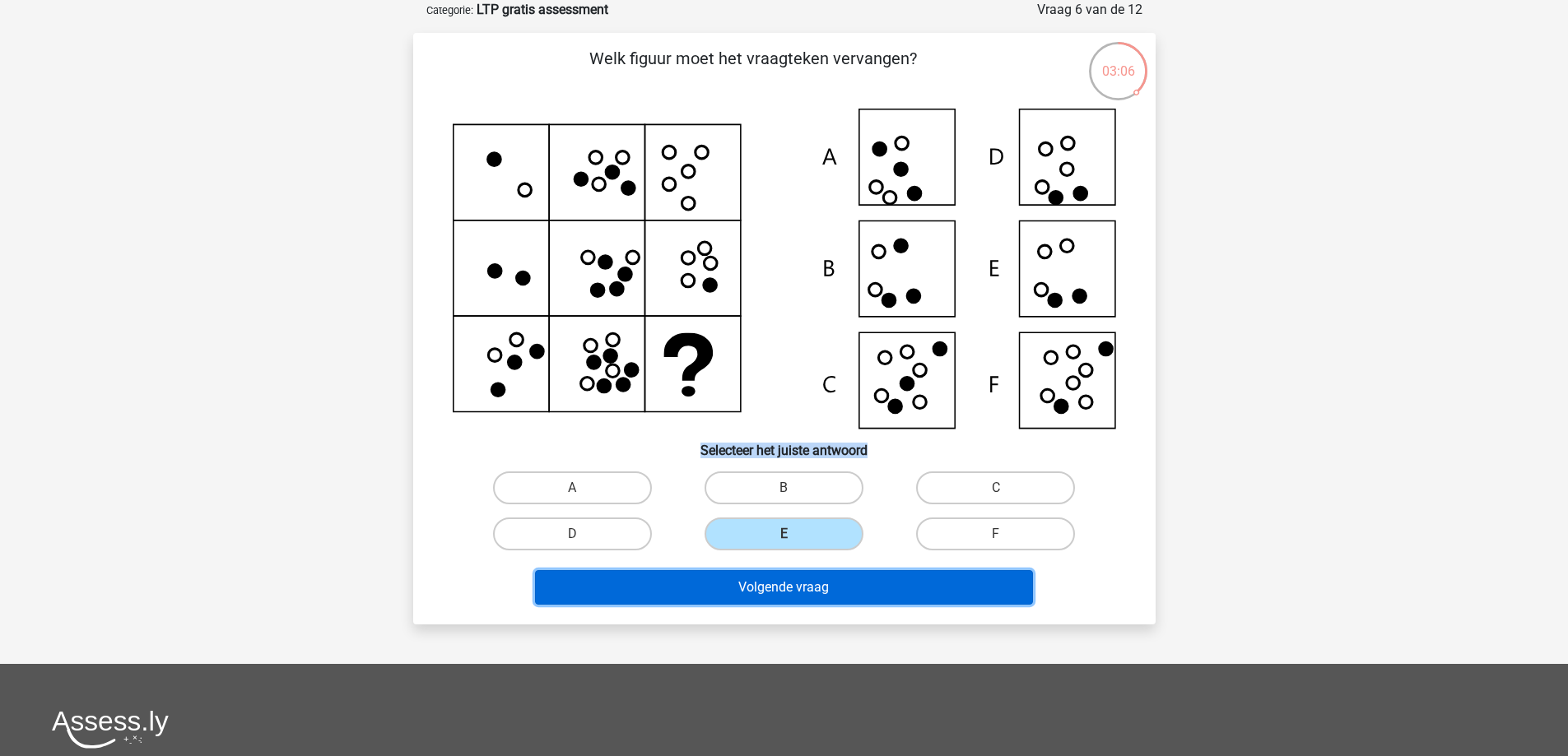
click at [823, 591] on button "Volgende vraag" at bounding box center [784, 586] width 498 height 34
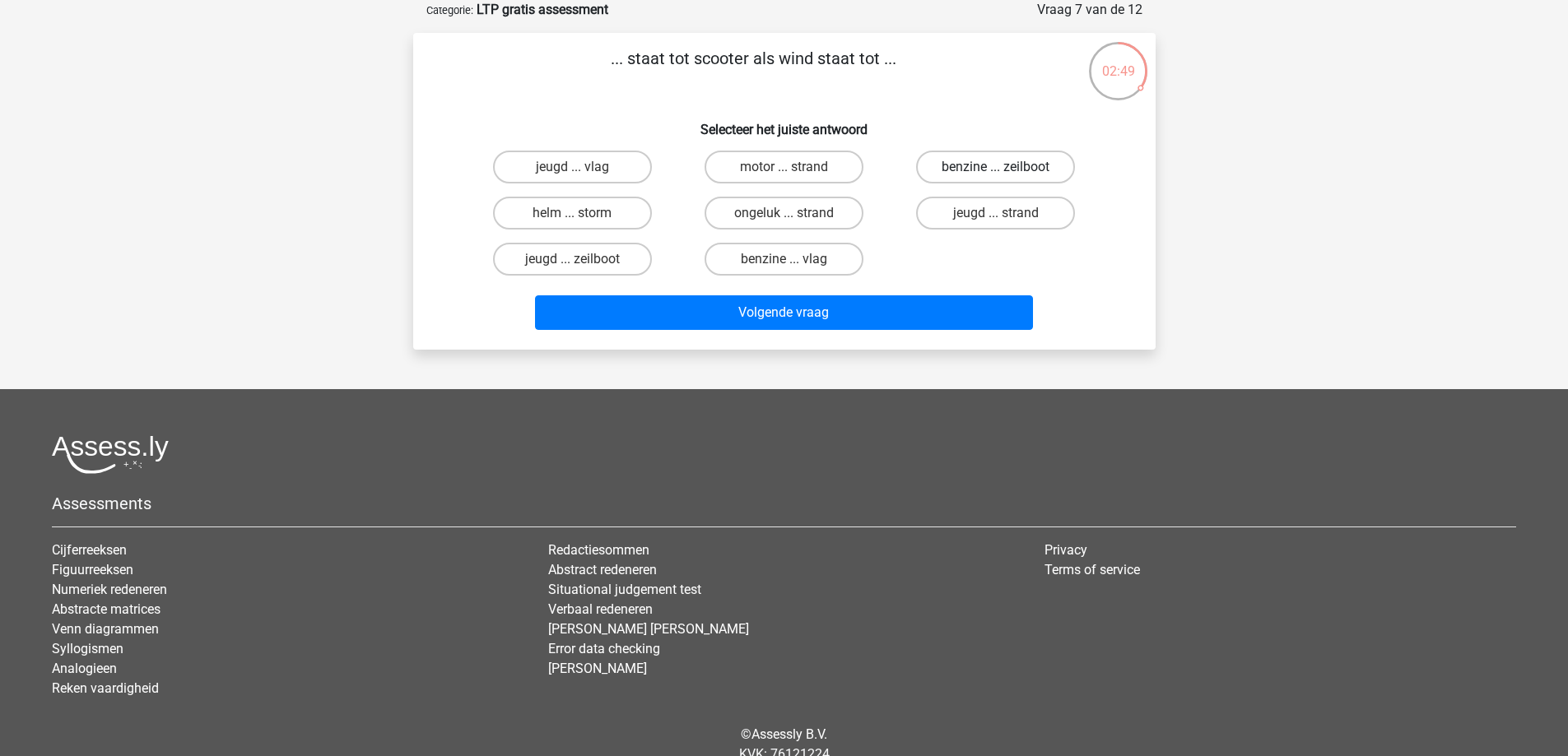
click at [979, 165] on label "benzine ... zeilboot" at bounding box center [995, 167] width 158 height 33
click at [996, 167] on input "benzine ... zeilboot" at bounding box center [1002, 172] width 11 height 10
radio input "true"
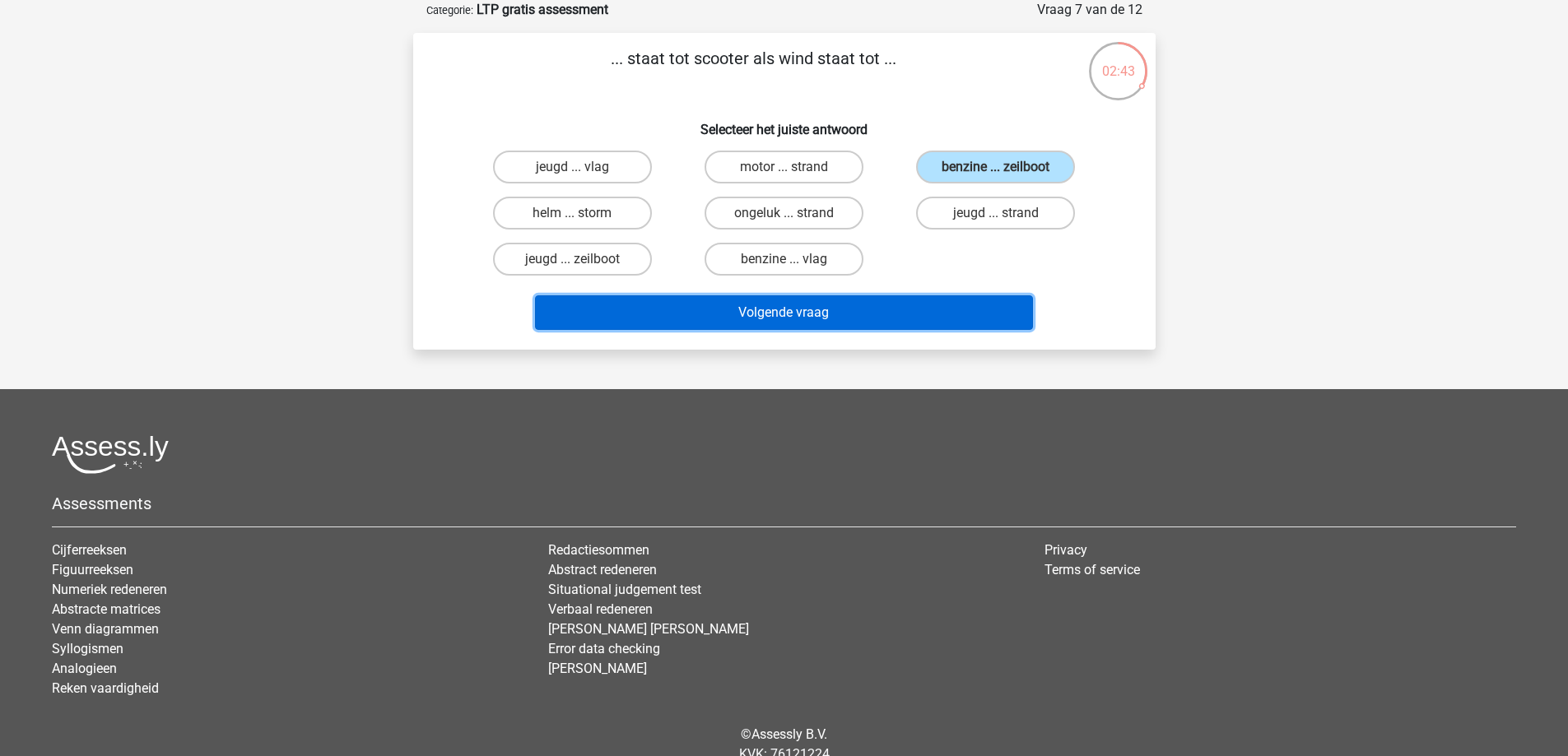
click at [846, 318] on button "Volgende vraag" at bounding box center [784, 312] width 498 height 34
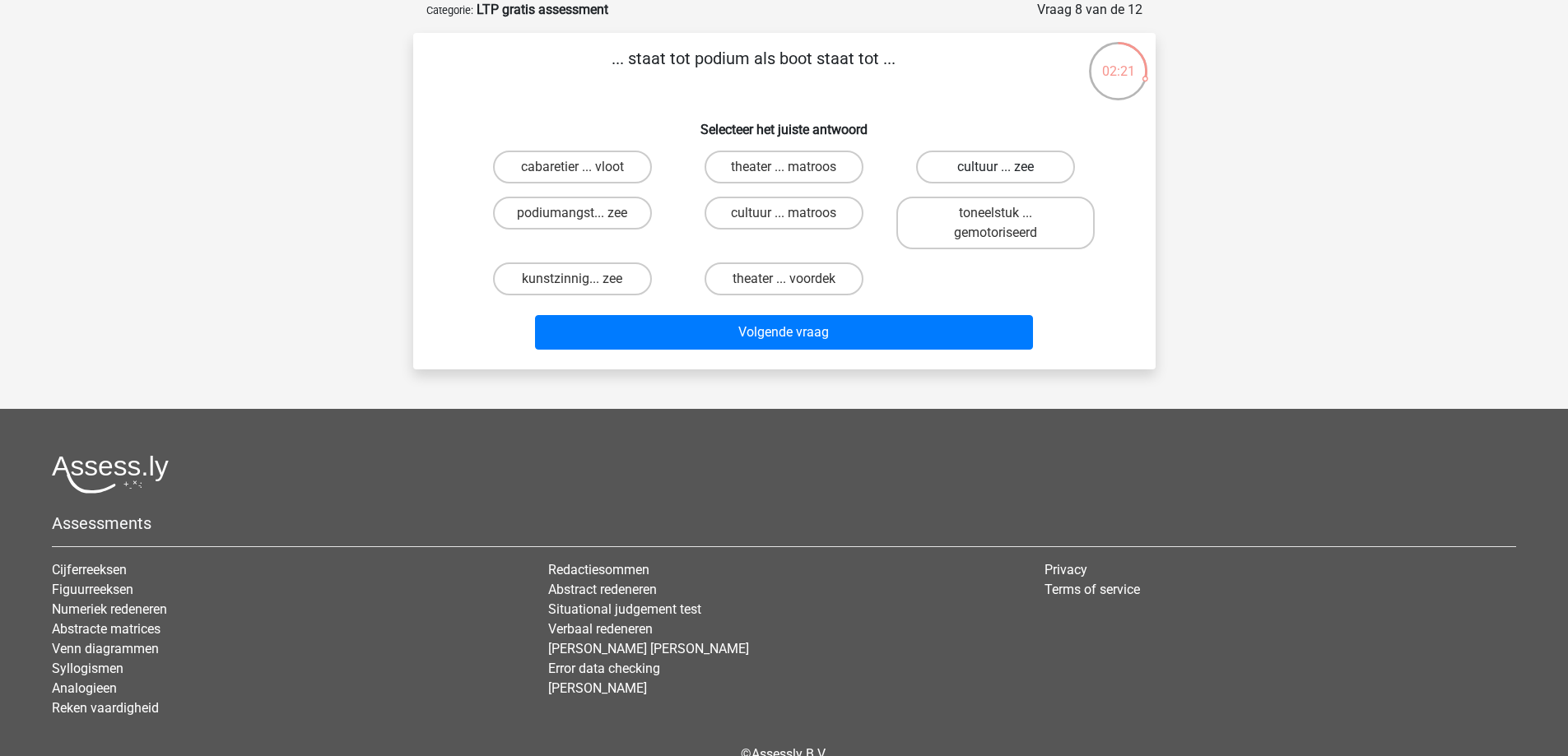
click at [1029, 163] on label "cultuur ... zee" at bounding box center [995, 167] width 158 height 33
click at [1007, 167] on input "cultuur ... zee" at bounding box center [1002, 172] width 11 height 10
radio input "true"
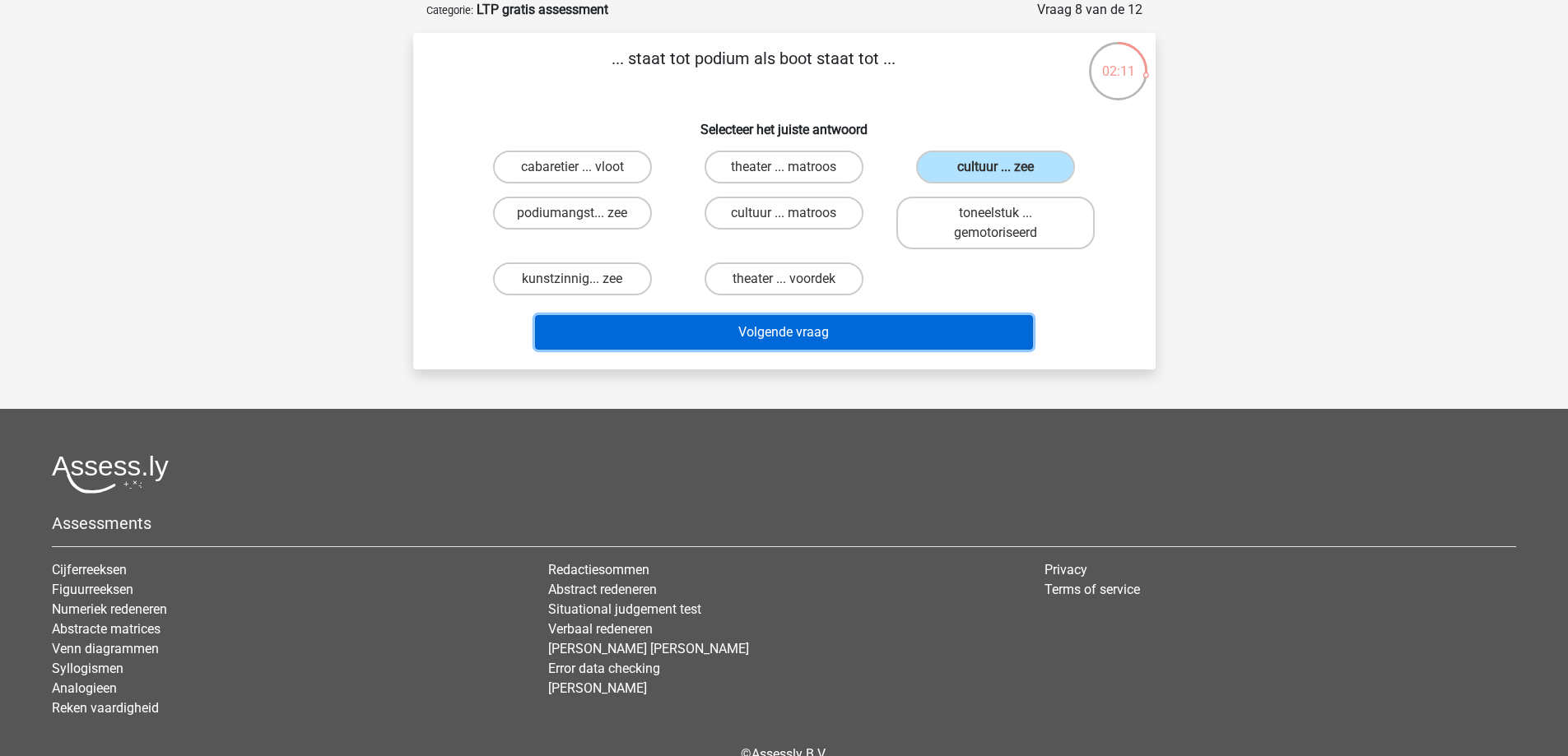
click at [830, 336] on button "Volgende vraag" at bounding box center [784, 332] width 498 height 34
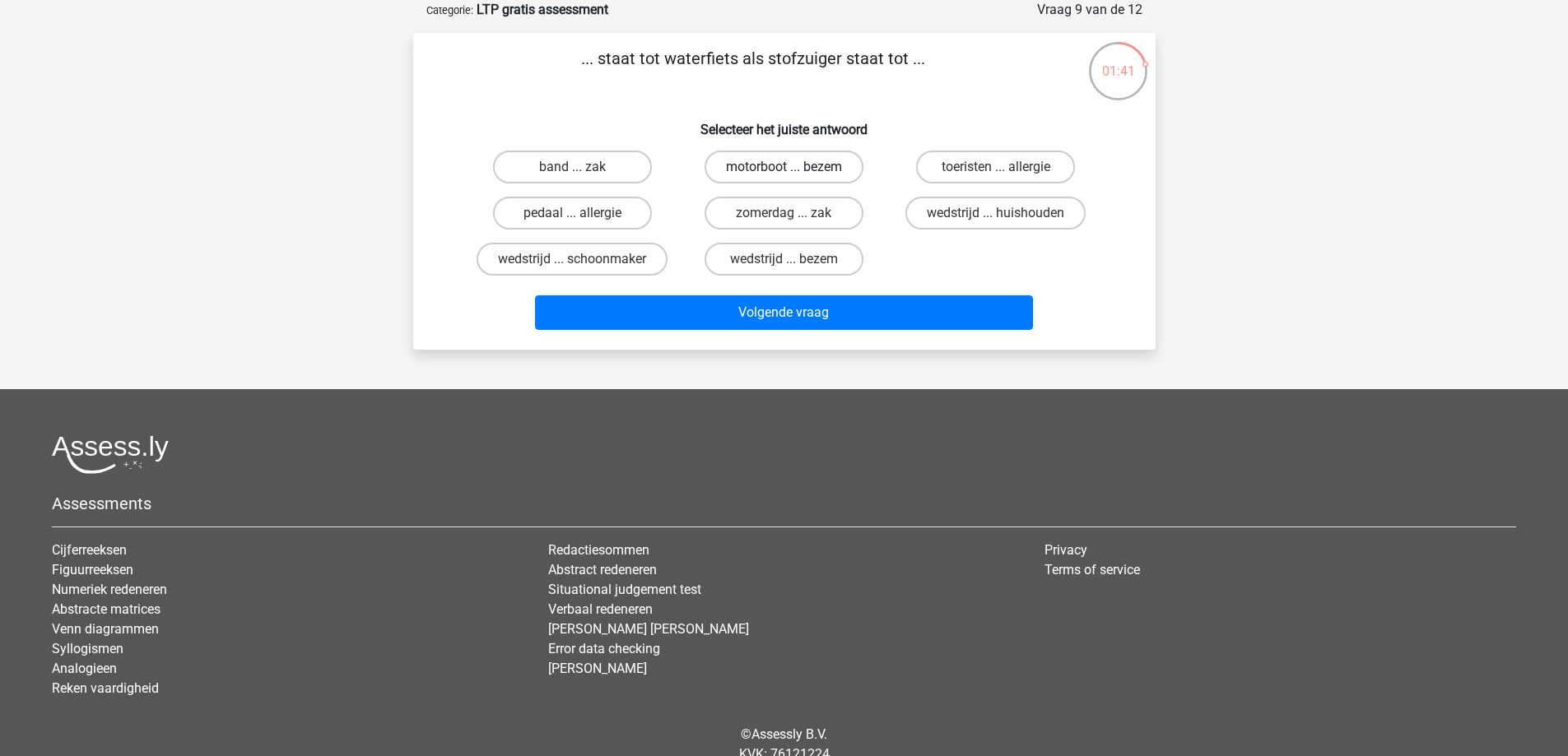
click at [840, 163] on label "motorboot ... bezem" at bounding box center [784, 167] width 158 height 33
click at [794, 167] on input "motorboot ... bezem" at bounding box center [789, 172] width 11 height 10
radio input "true"
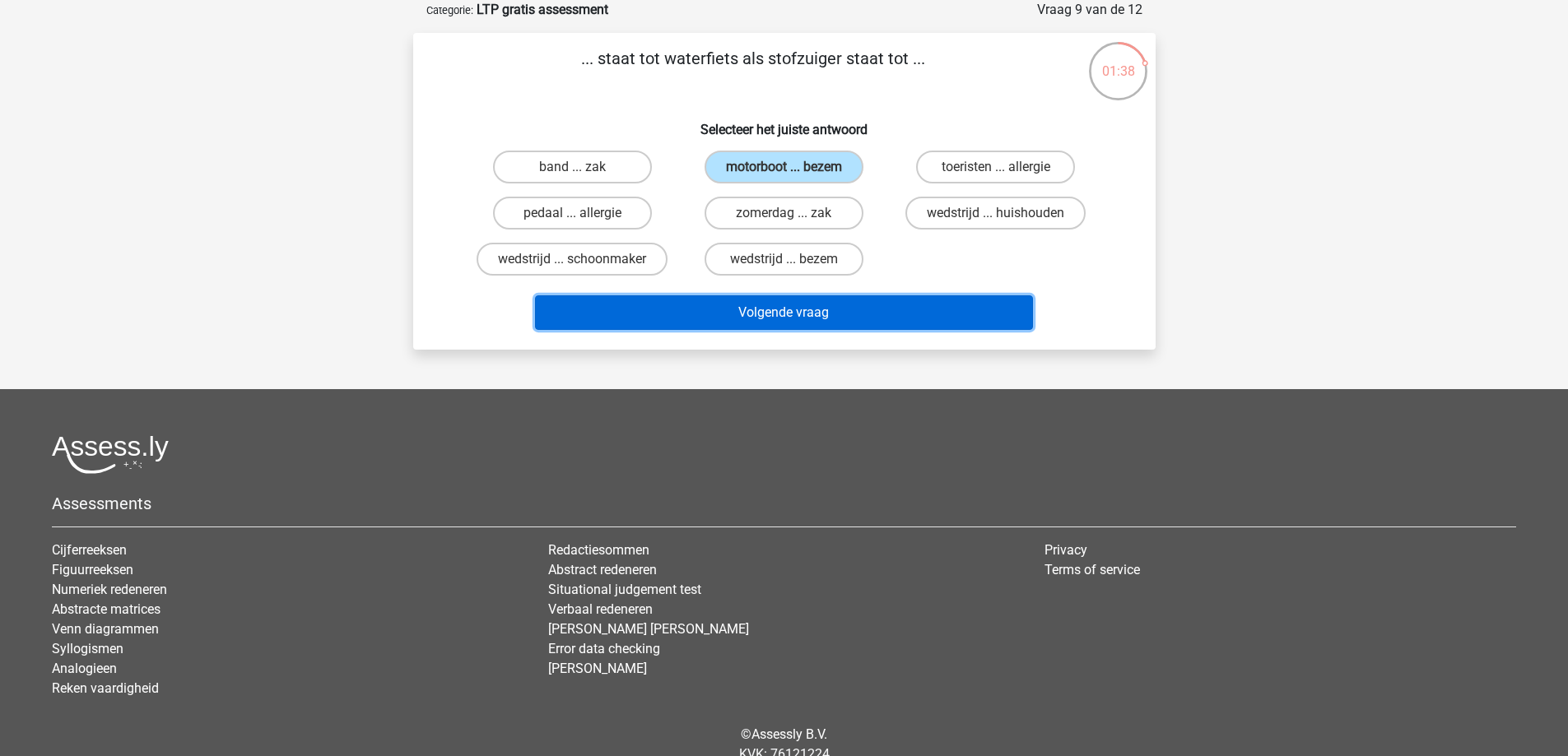
click at [852, 300] on button "Volgende vraag" at bounding box center [784, 312] width 498 height 34
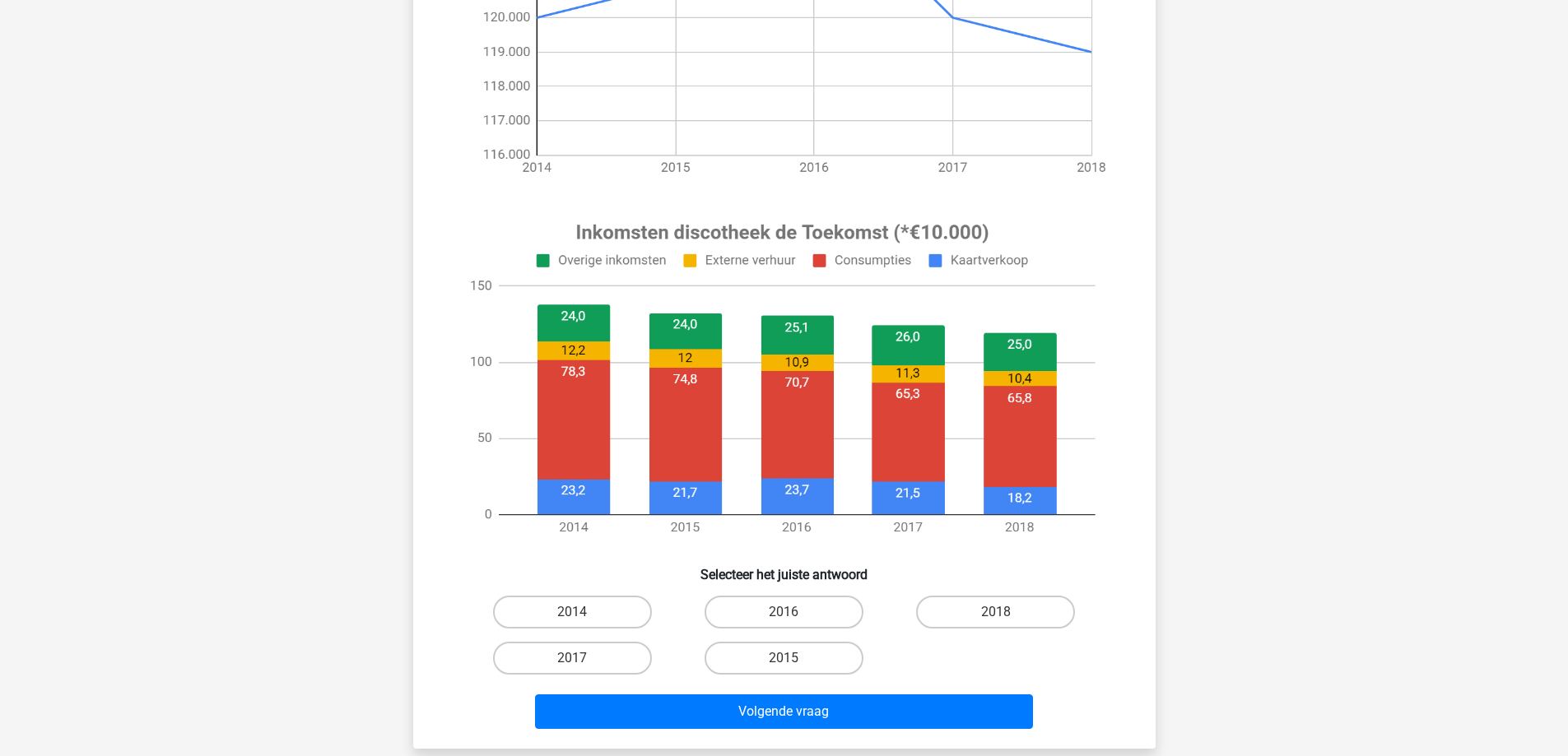
scroll to position [411, 0]
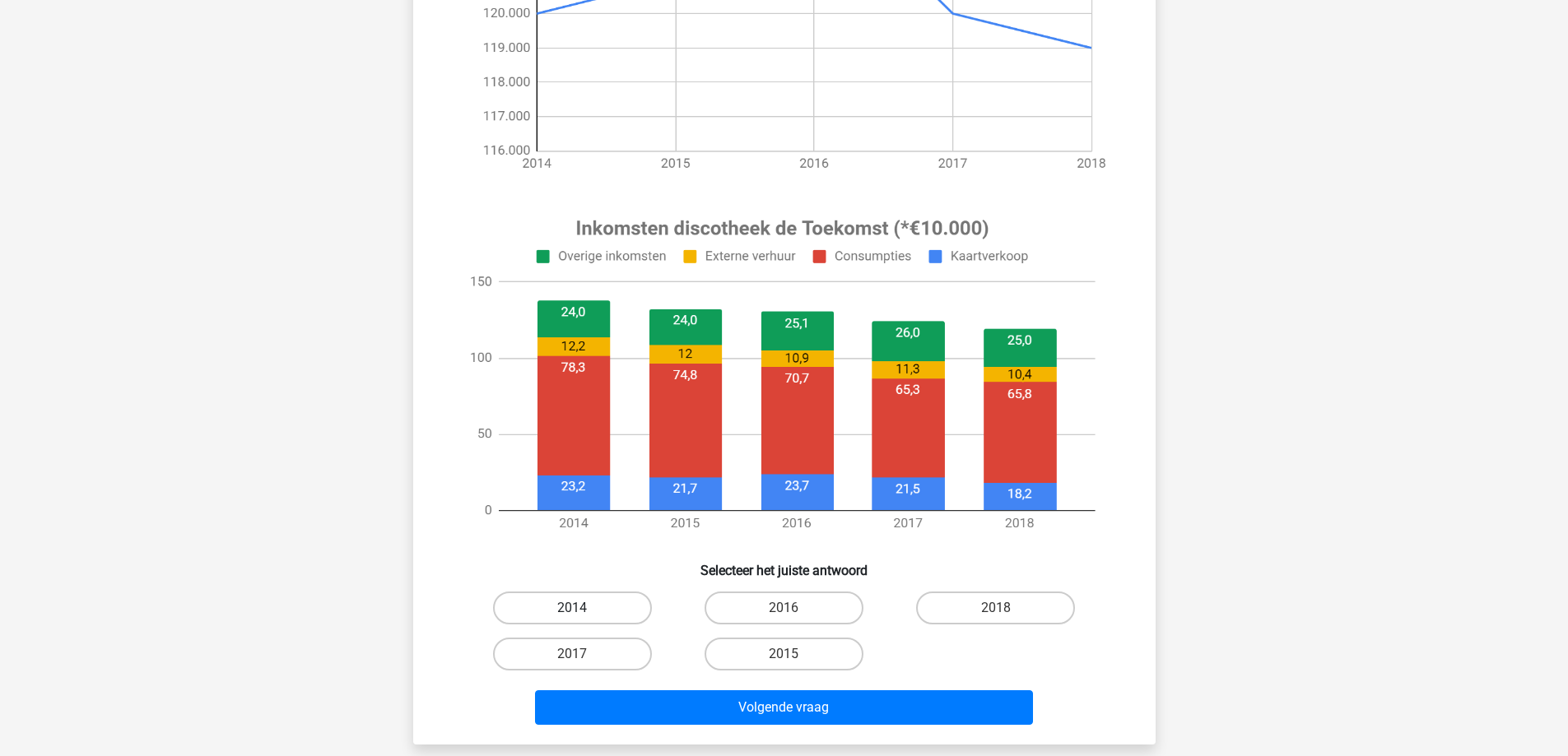
click at [601, 613] on label "2014" at bounding box center [572, 608] width 158 height 33
click at [583, 613] on input "2014" at bounding box center [577, 613] width 11 height 10
radio input "true"
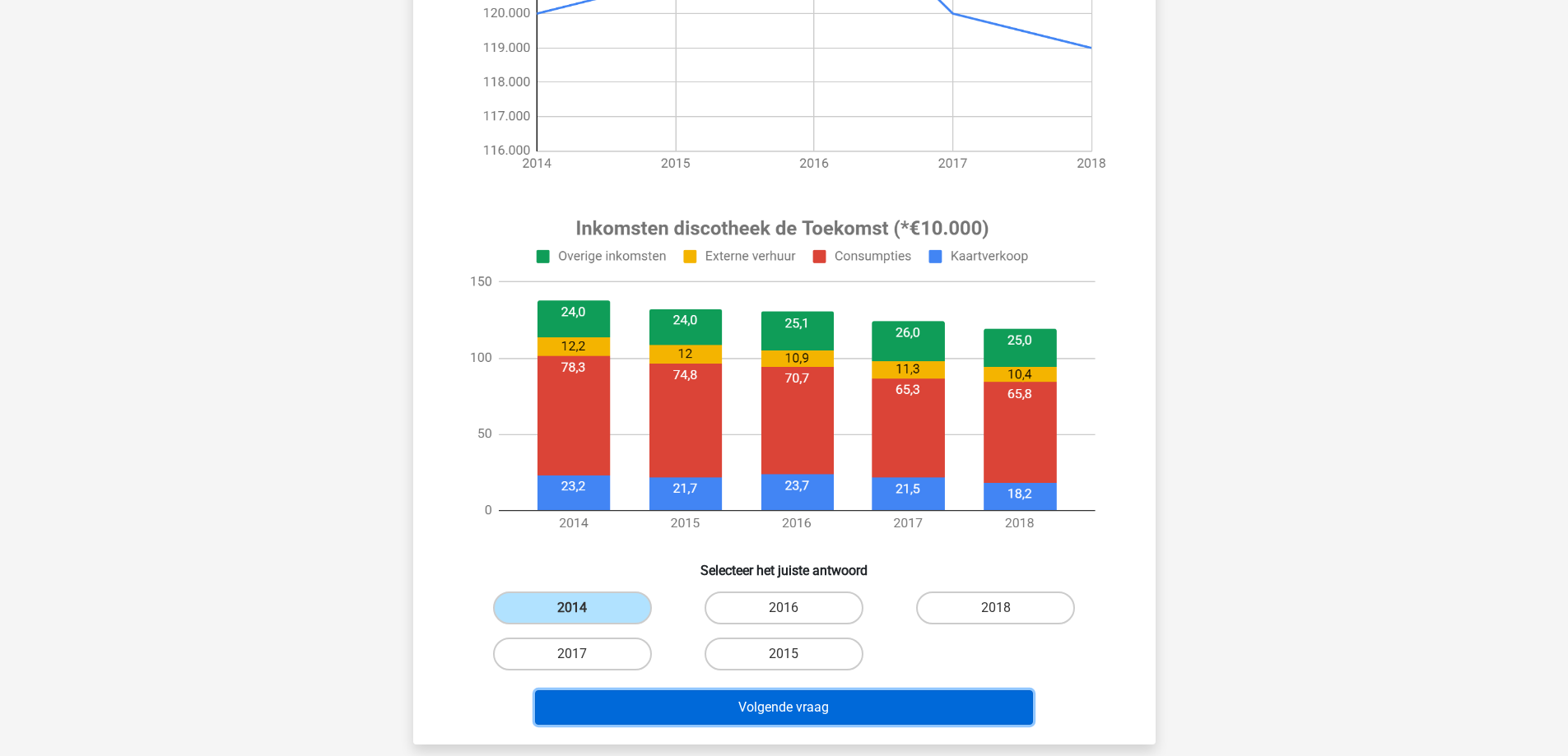
click at [712, 718] on button "Volgende vraag" at bounding box center [784, 707] width 498 height 34
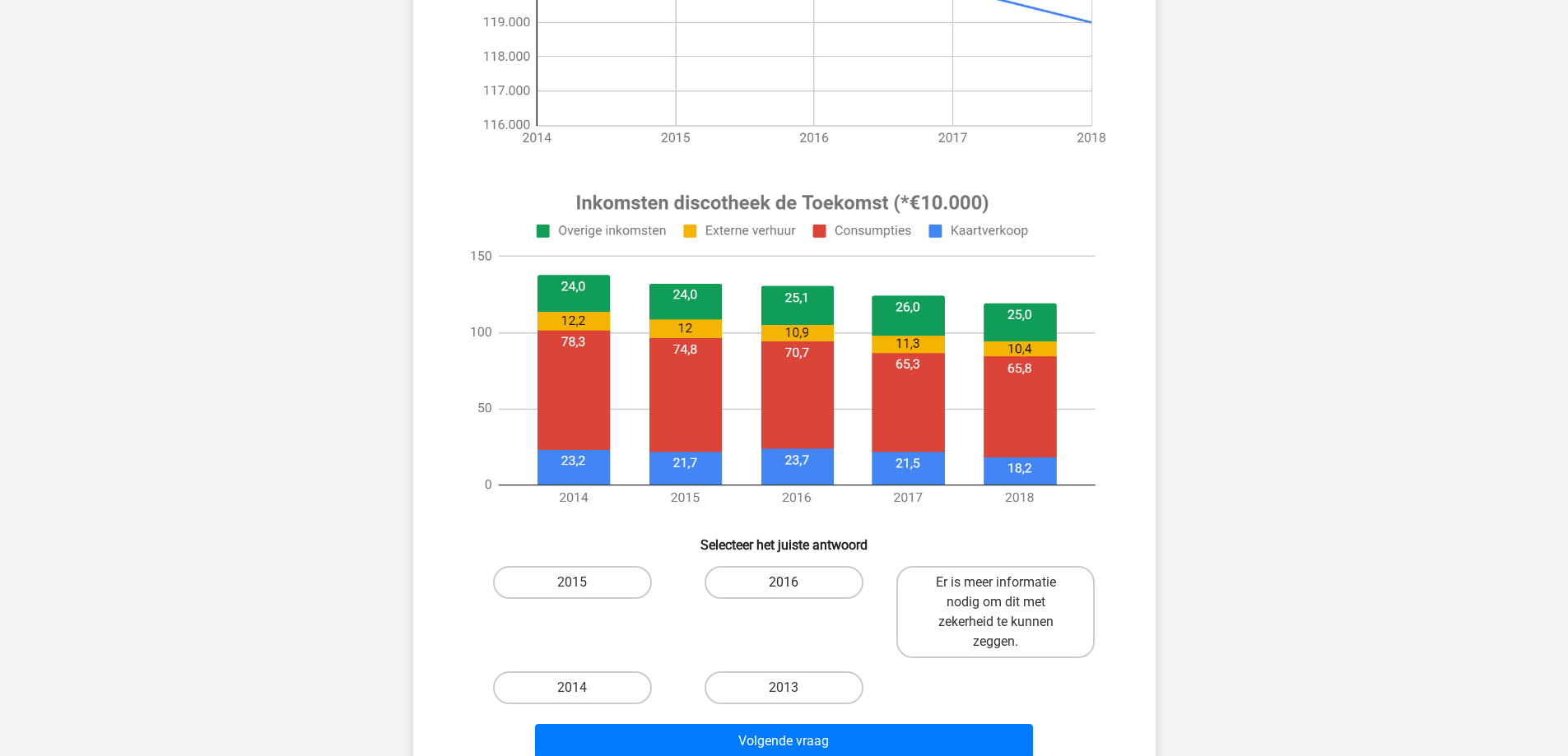
scroll to position [576, 0]
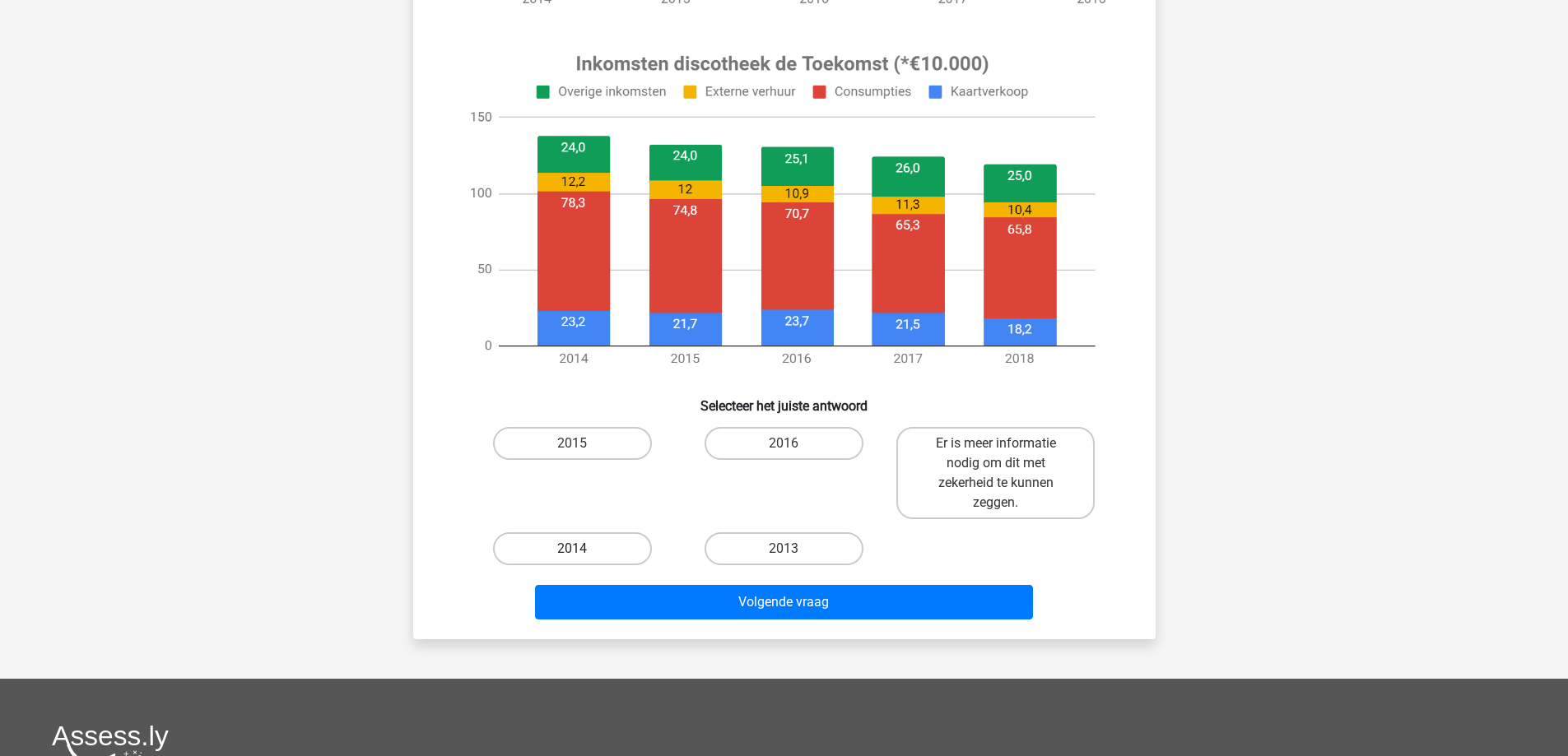
click at [604, 543] on label "2014" at bounding box center [572, 549] width 158 height 33
click at [583, 549] on input "2014" at bounding box center [577, 554] width 11 height 10
radio input "true"
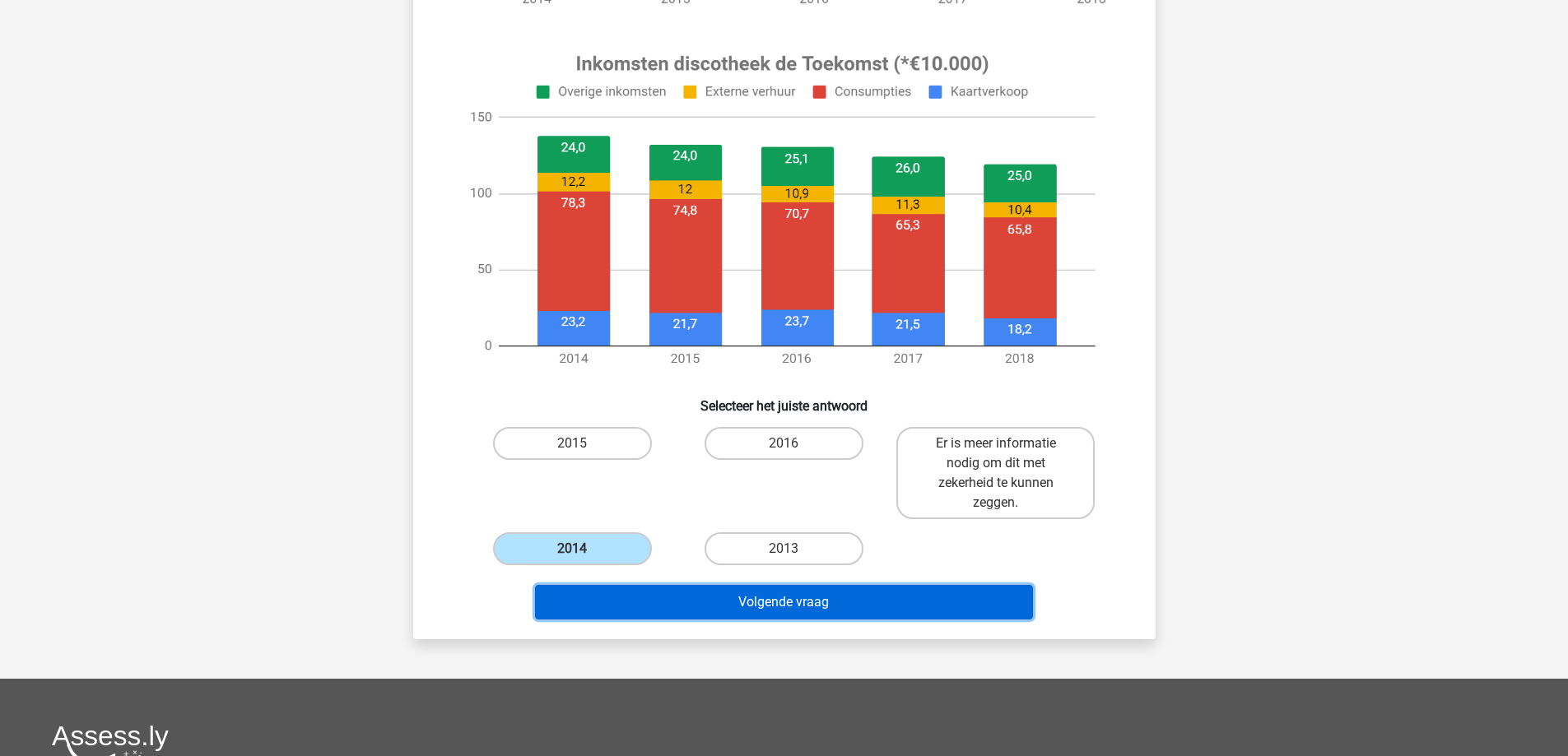
click at [639, 596] on button "Volgende vraag" at bounding box center [784, 601] width 498 height 34
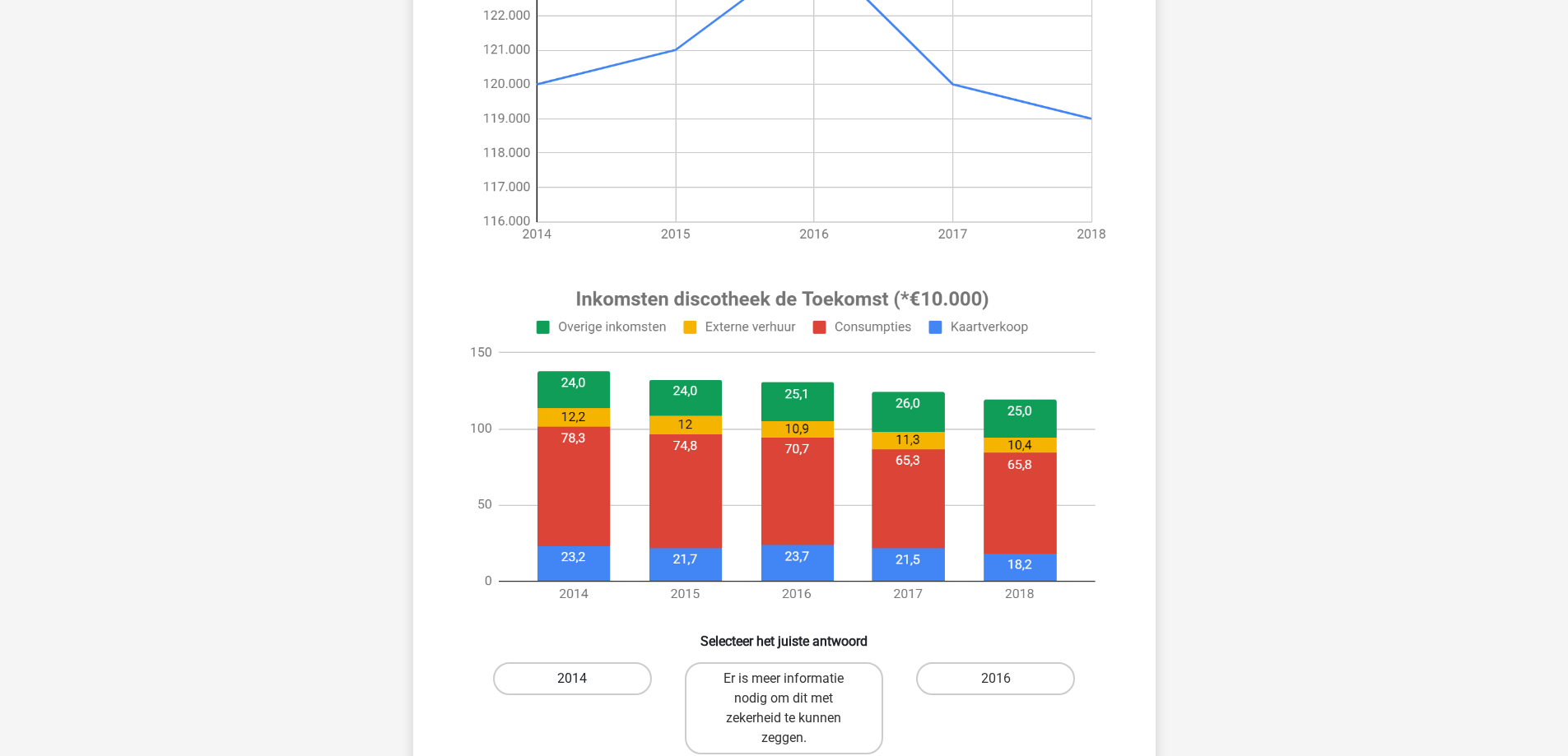
scroll to position [658, 0]
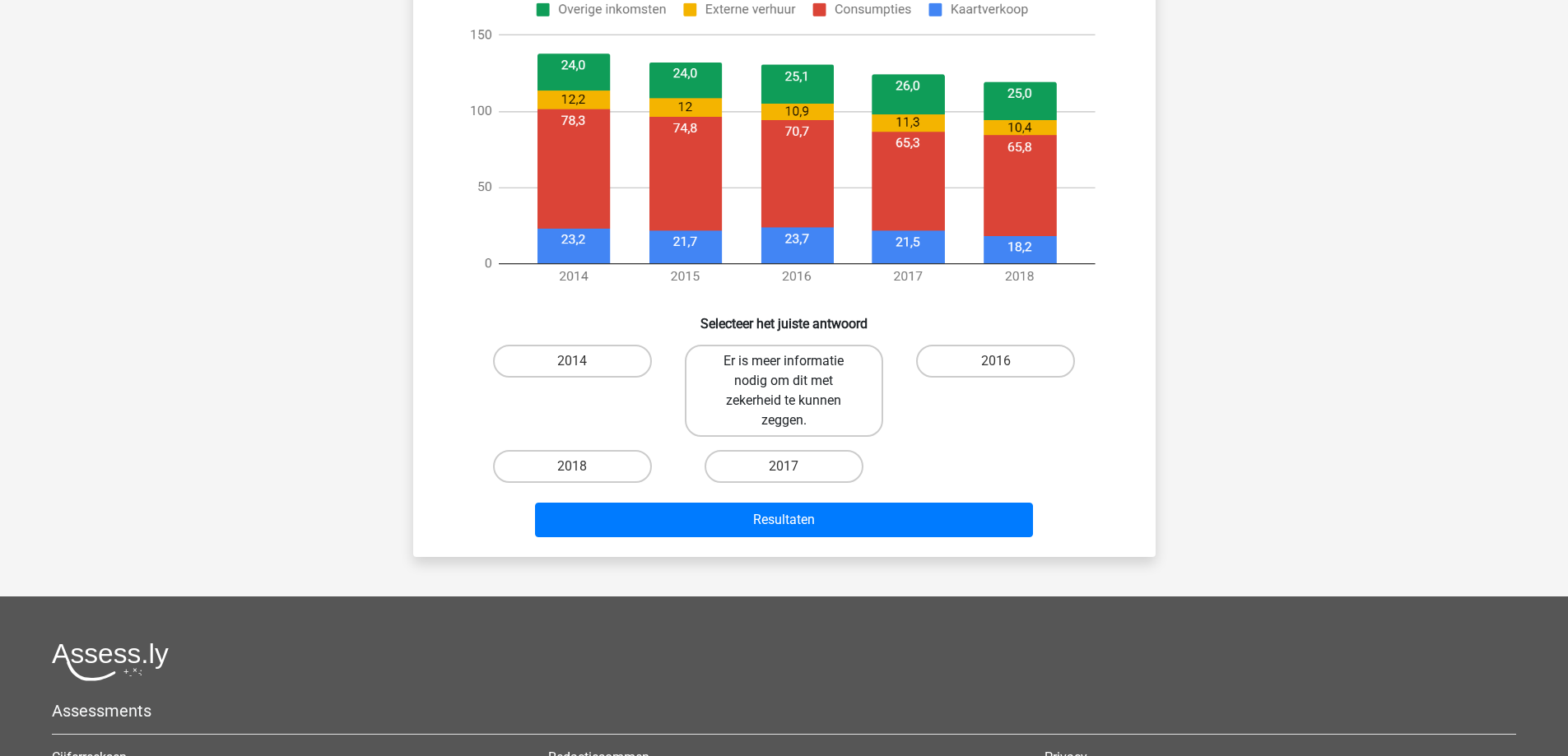
click at [829, 374] on label "Er is meer informatie nodig om dit met zekerheid te kunnen zeggen." at bounding box center [784, 390] width 199 height 92
click at [794, 372] on input "Er is meer informatie nodig om dit met zekerheid te kunnen zeggen." at bounding box center [789, 367] width 11 height 10
radio input "true"
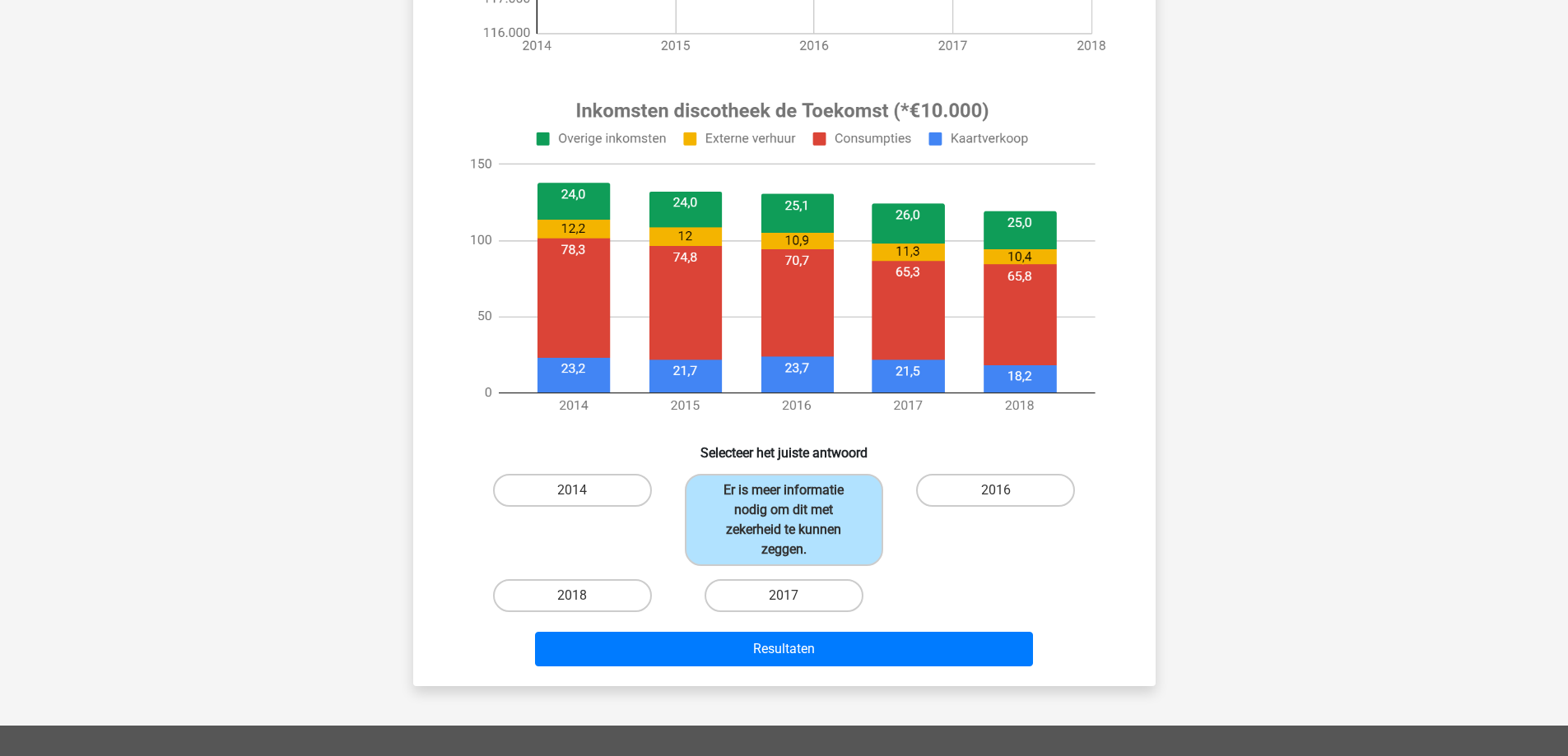
scroll to position [576, 0]
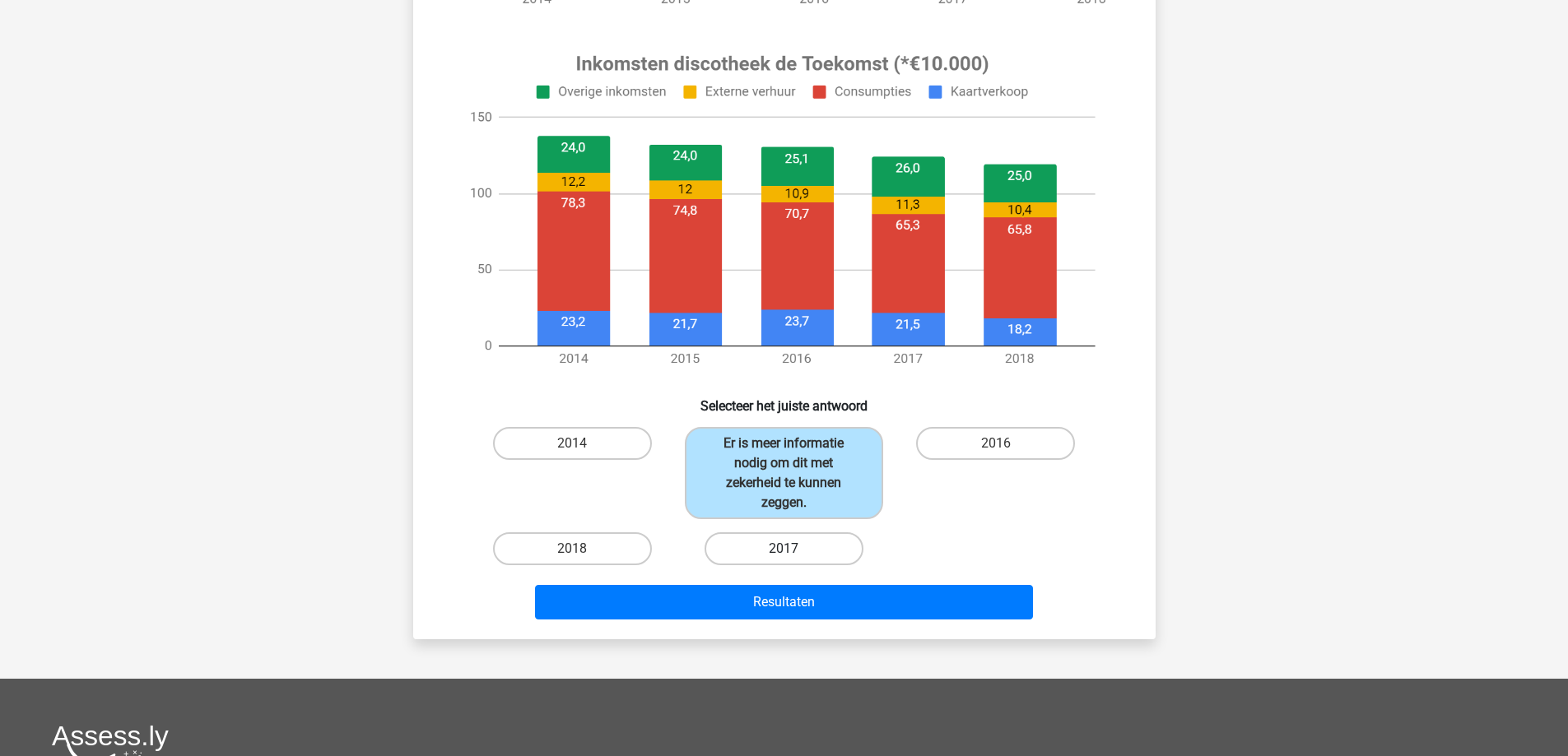
click at [811, 549] on label "2017" at bounding box center [784, 549] width 158 height 33
click at [794, 549] on input "2017" at bounding box center [789, 554] width 11 height 10
radio input "true"
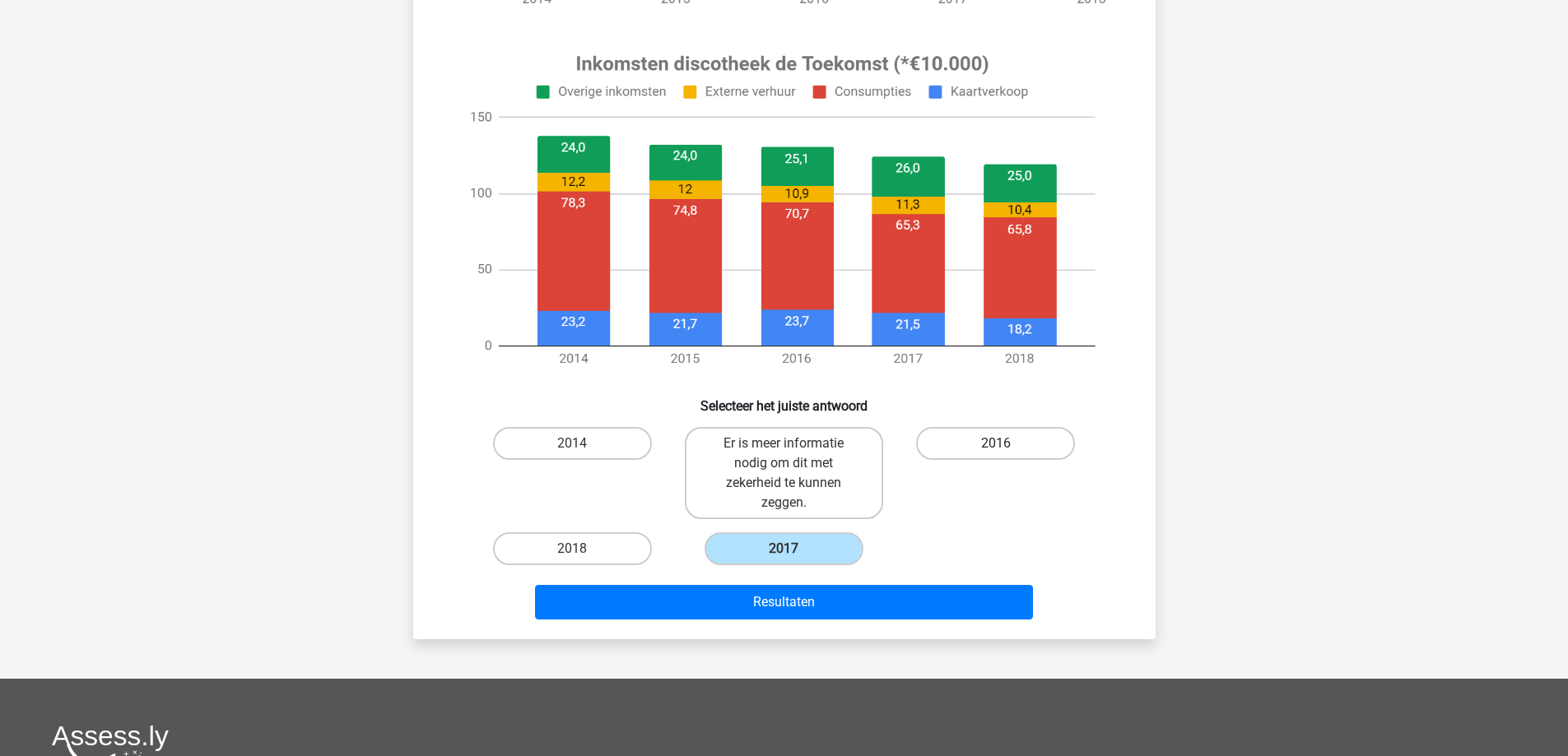
click at [973, 448] on label "2016" at bounding box center [995, 444] width 158 height 33
click at [996, 448] on input "2016" at bounding box center [1002, 449] width 11 height 10
radio input "true"
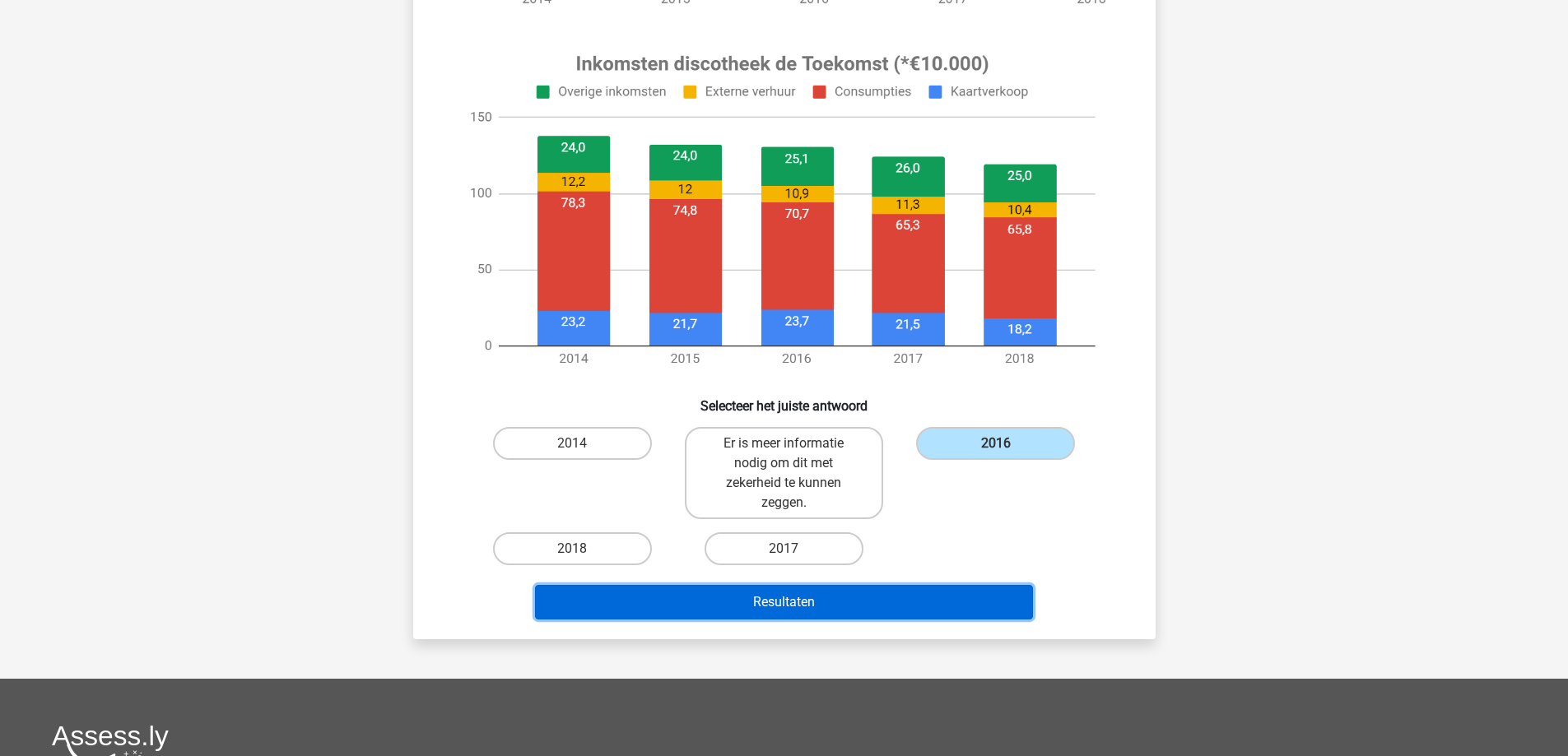
click at [965, 598] on button "Resultaten" at bounding box center [784, 601] width 498 height 34
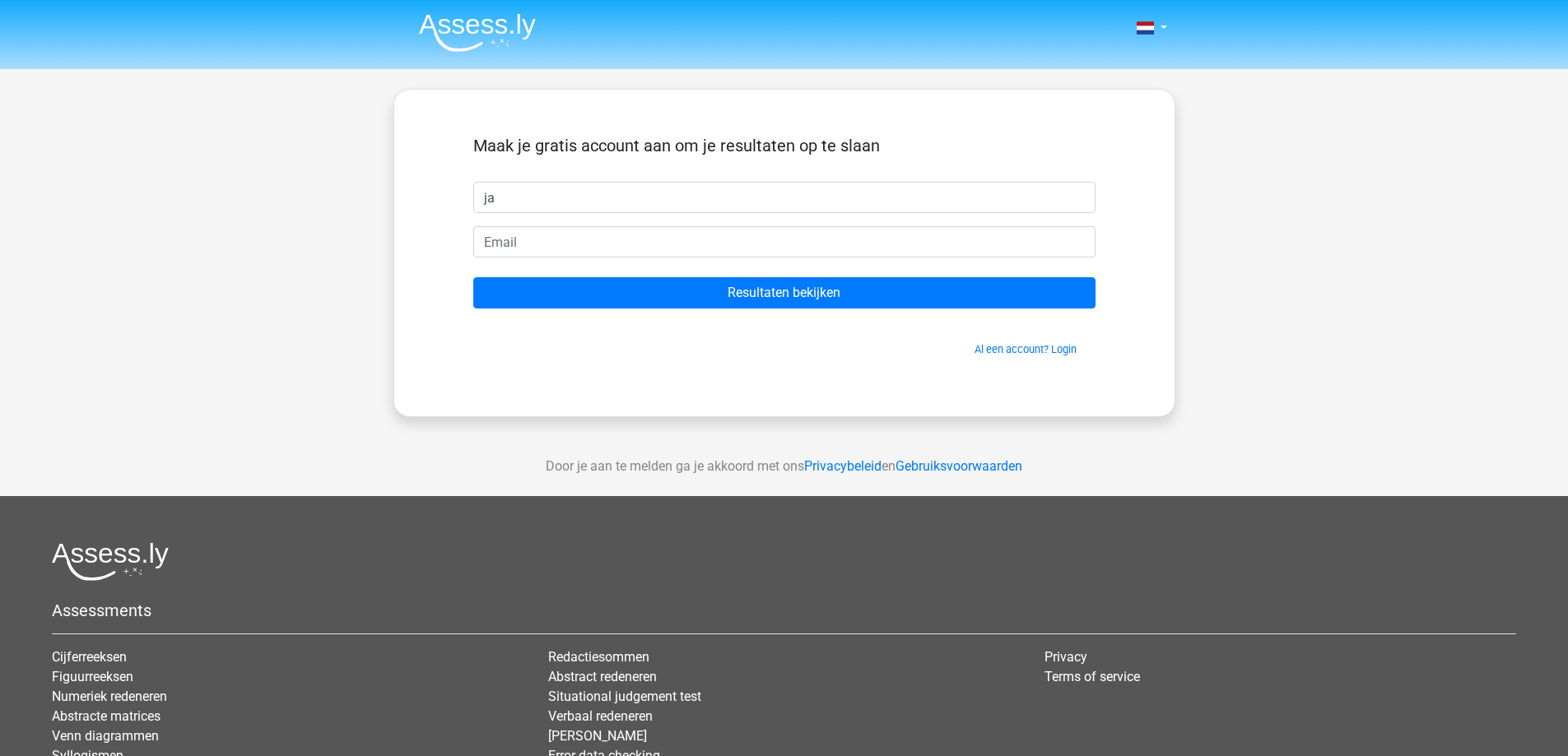
type input "j"
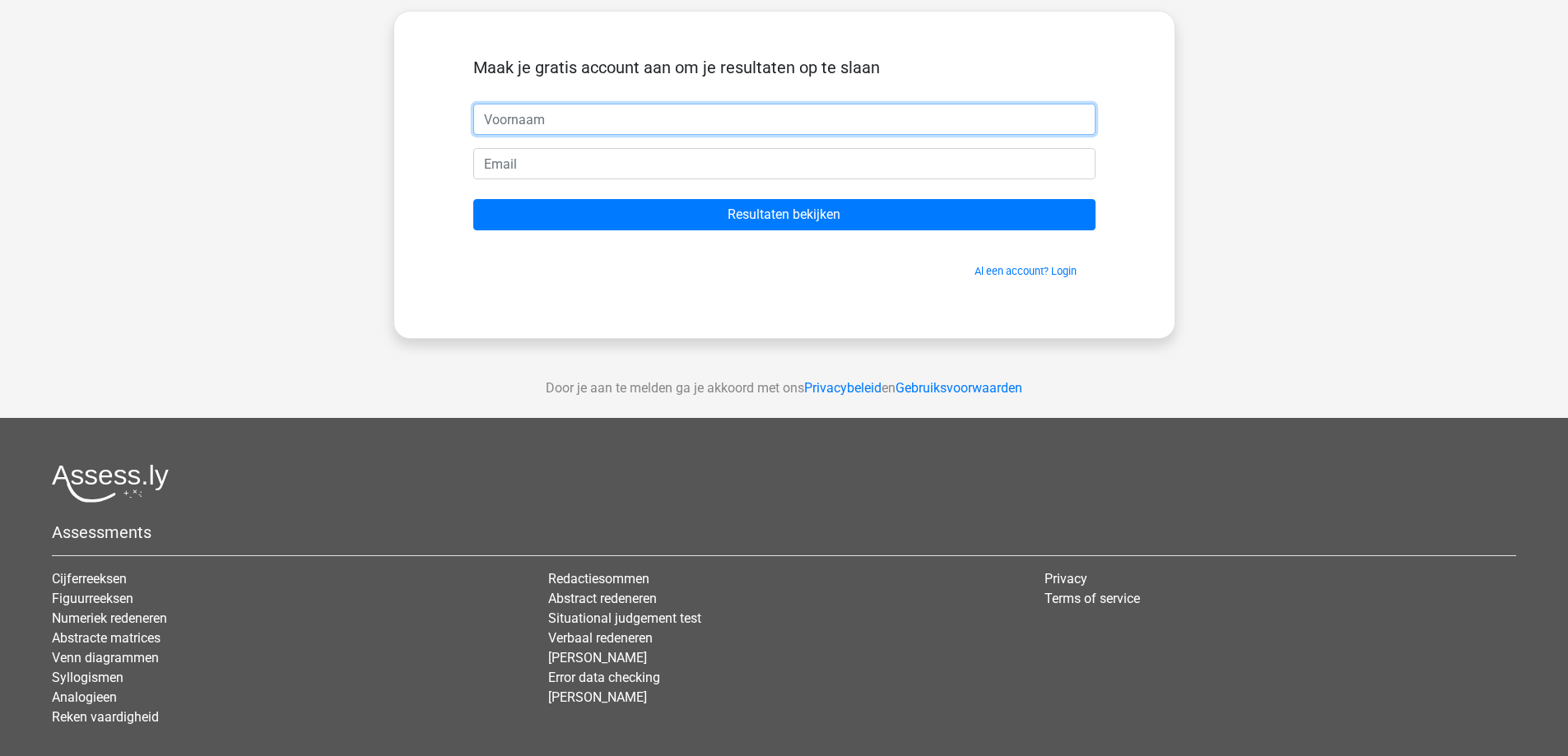
scroll to position [82, 0]
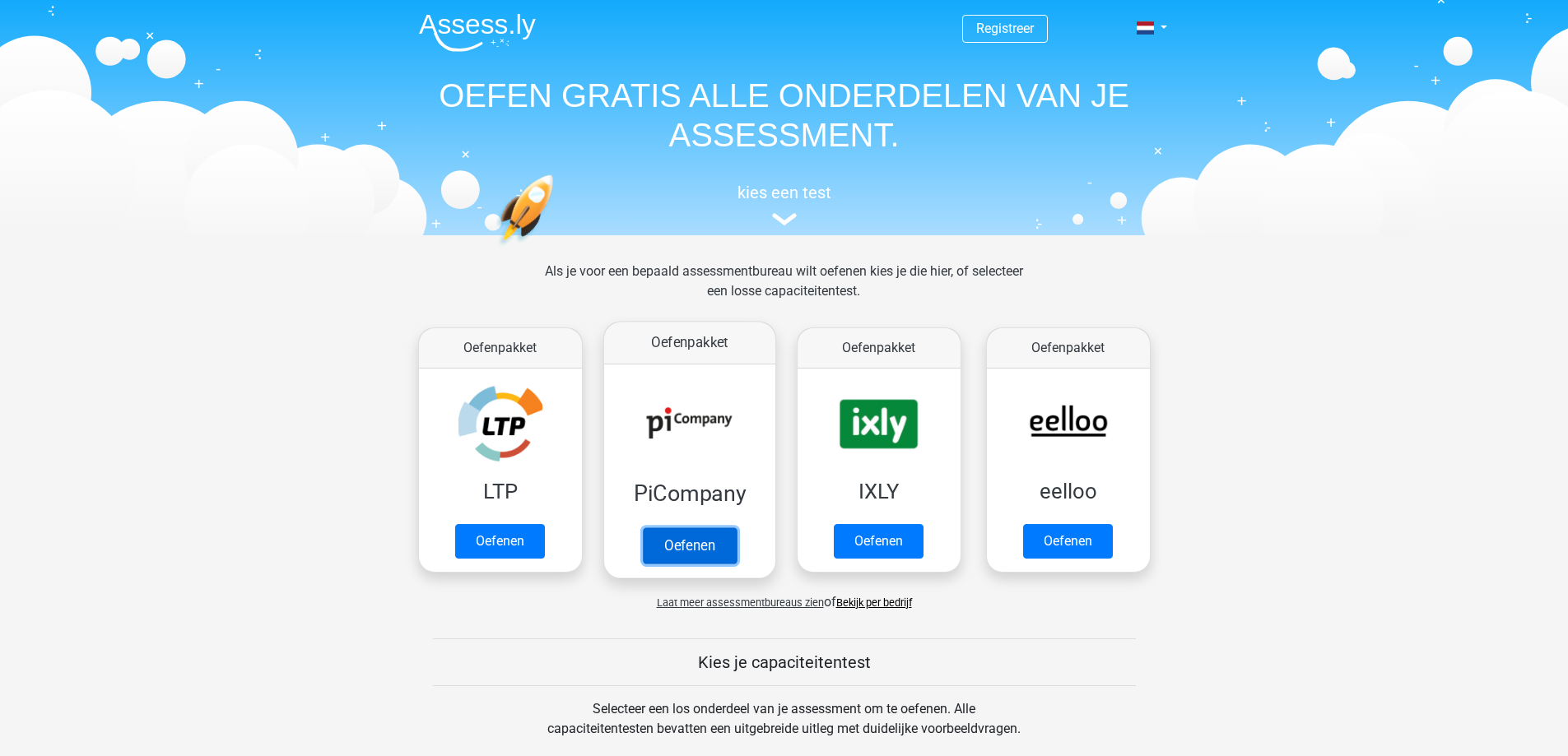
click at [701, 542] on link "Oefenen" at bounding box center [688, 545] width 94 height 36
